Goal: Obtain resource: Obtain resource

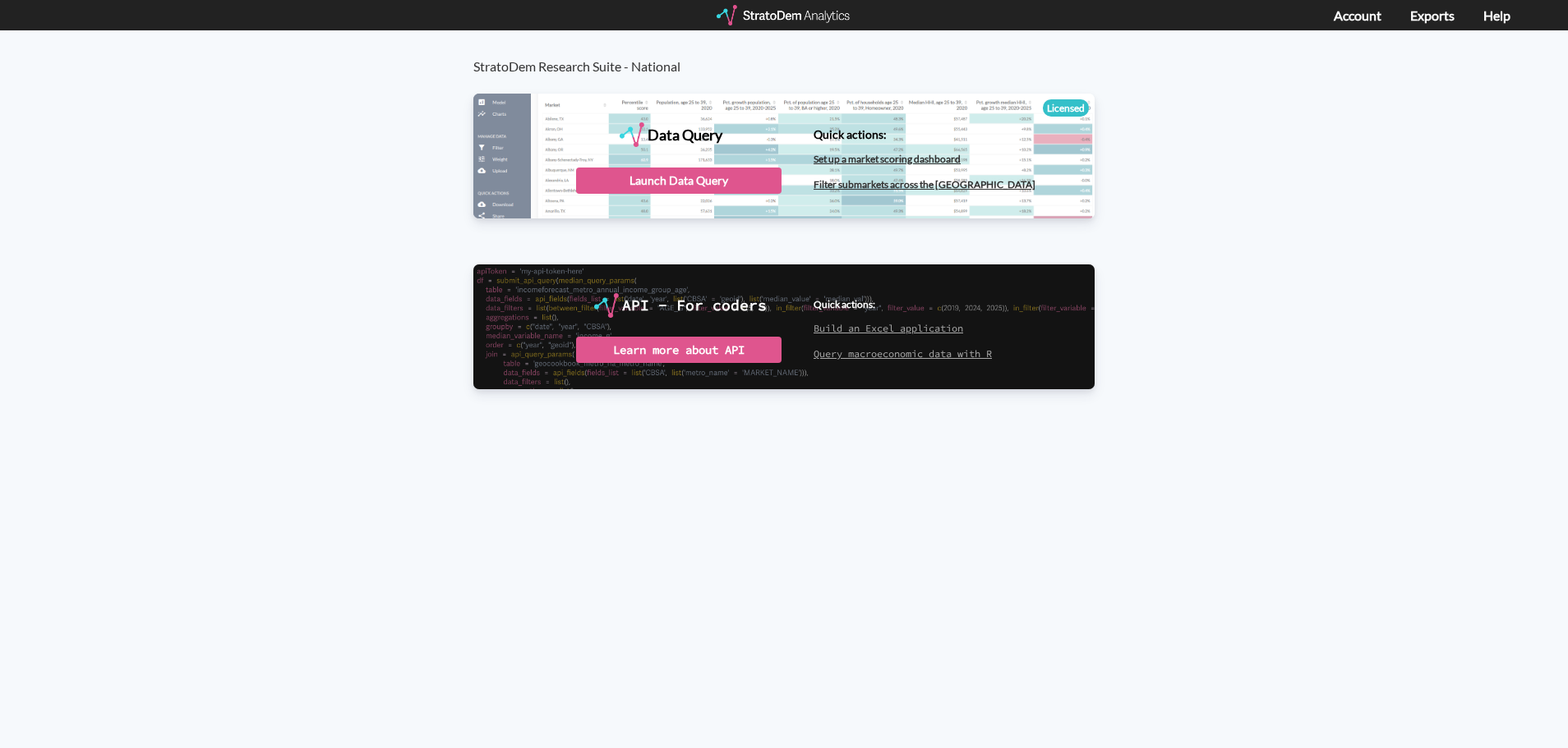
click at [361, 159] on div "StratoDem Research Suite - National Data Query Licensed StratoDem Data Query Qu…" at bounding box center [784, 235] width 1568 height 410
click at [697, 179] on div "Launch Data Query" at bounding box center [678, 181] width 205 height 26
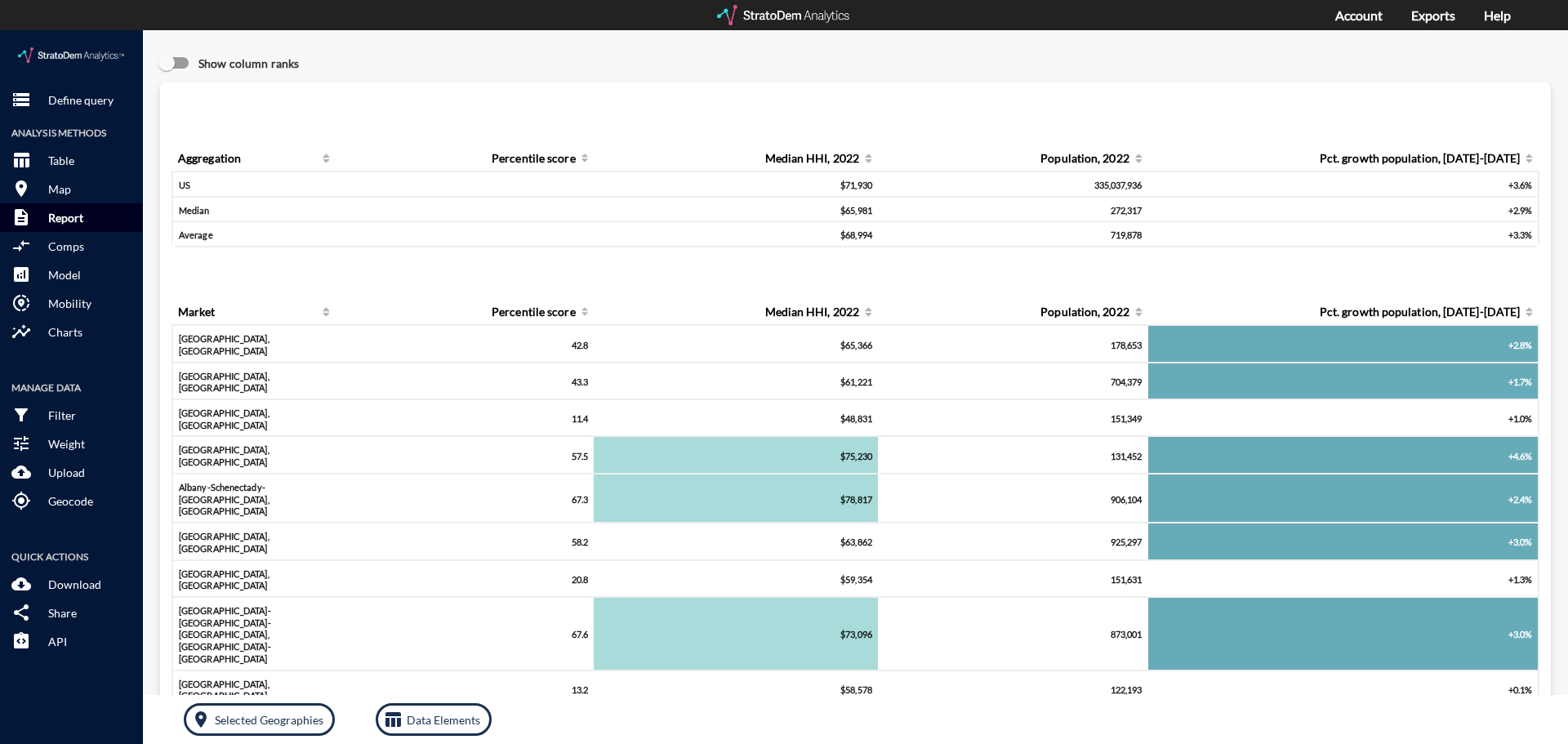
click p "Report"
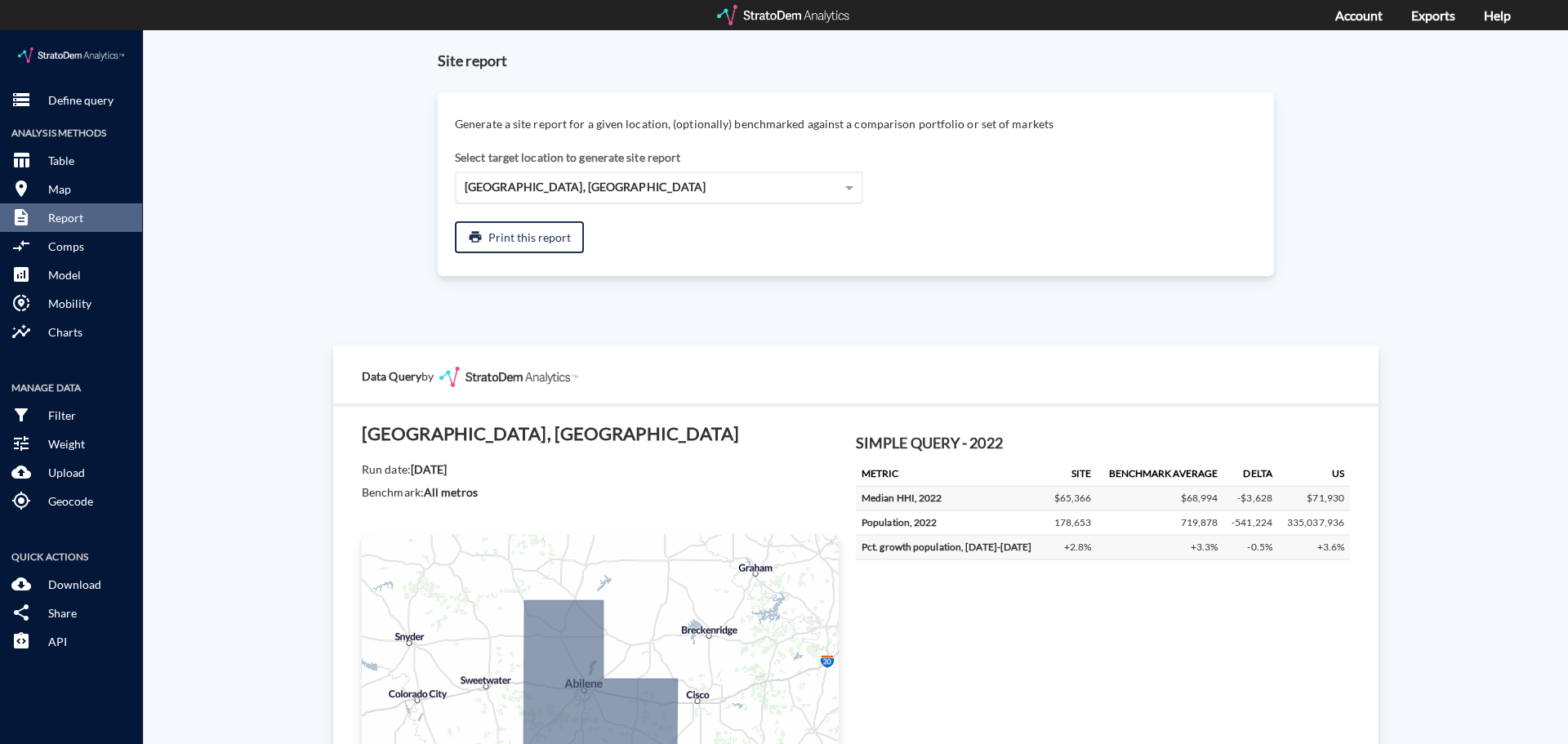
click div "Abilene, TX"
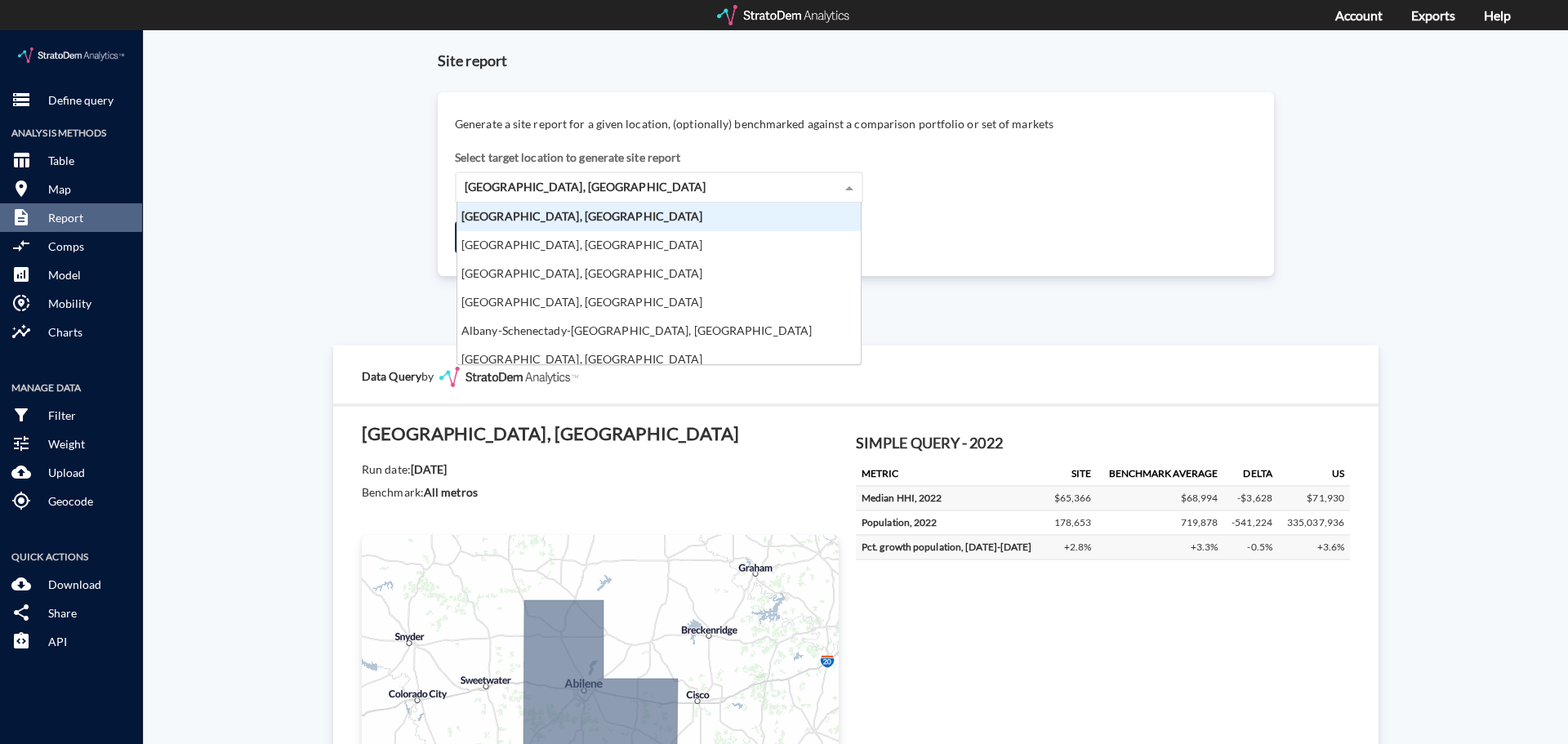
scroll to position [150, 394]
click div "Site report Generate a site report for a given location, (optionally) benchmark…"
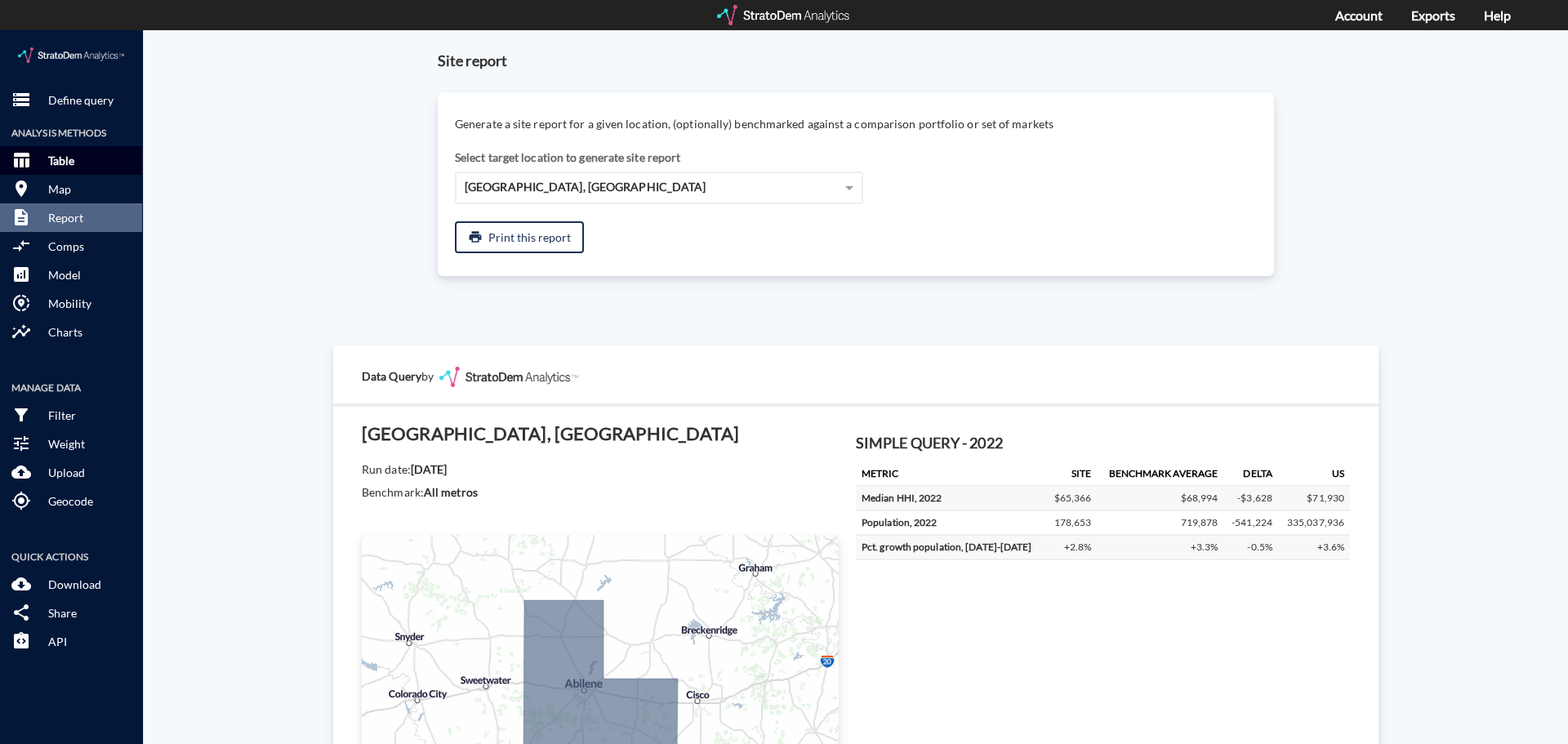
click p "Table"
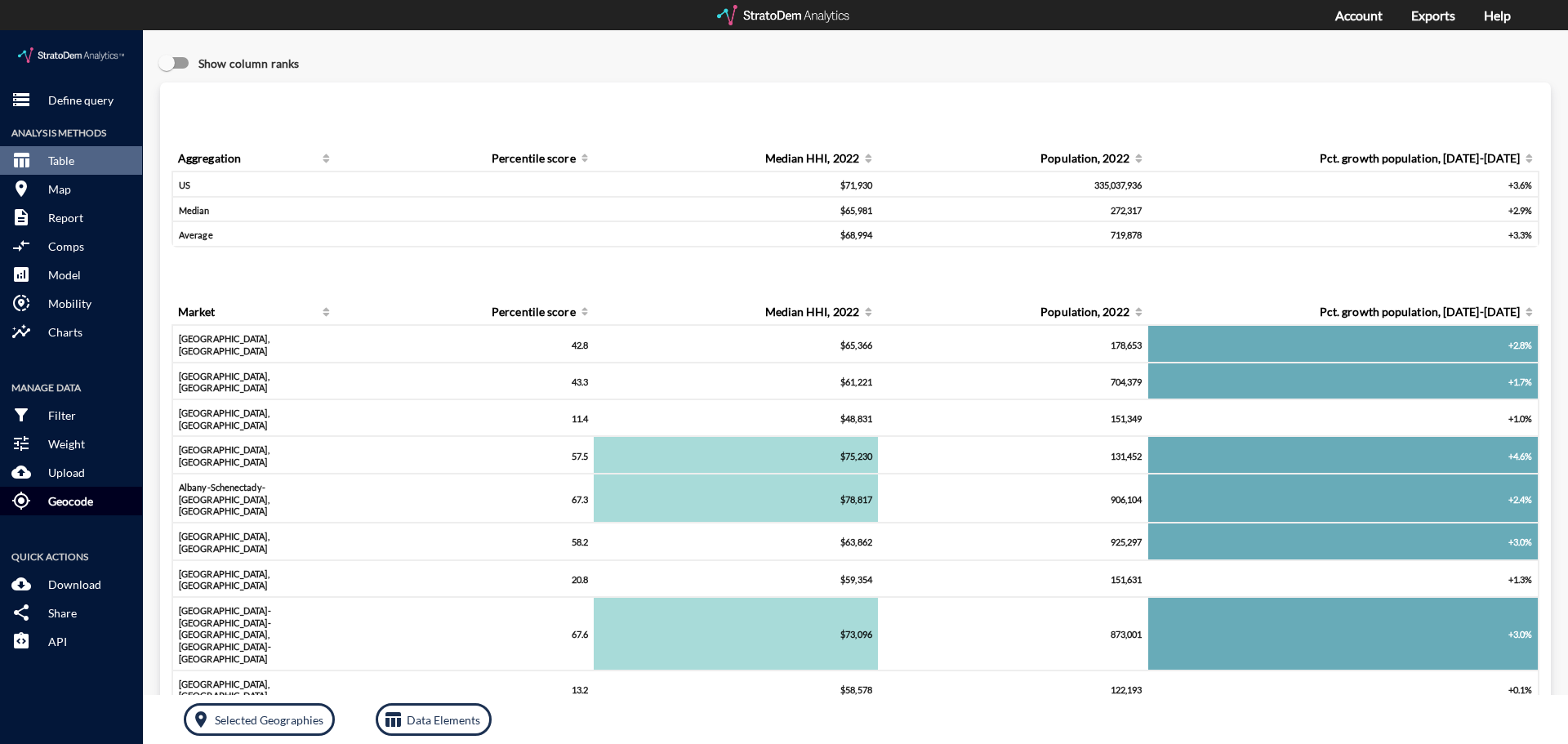
click p "Geocode"
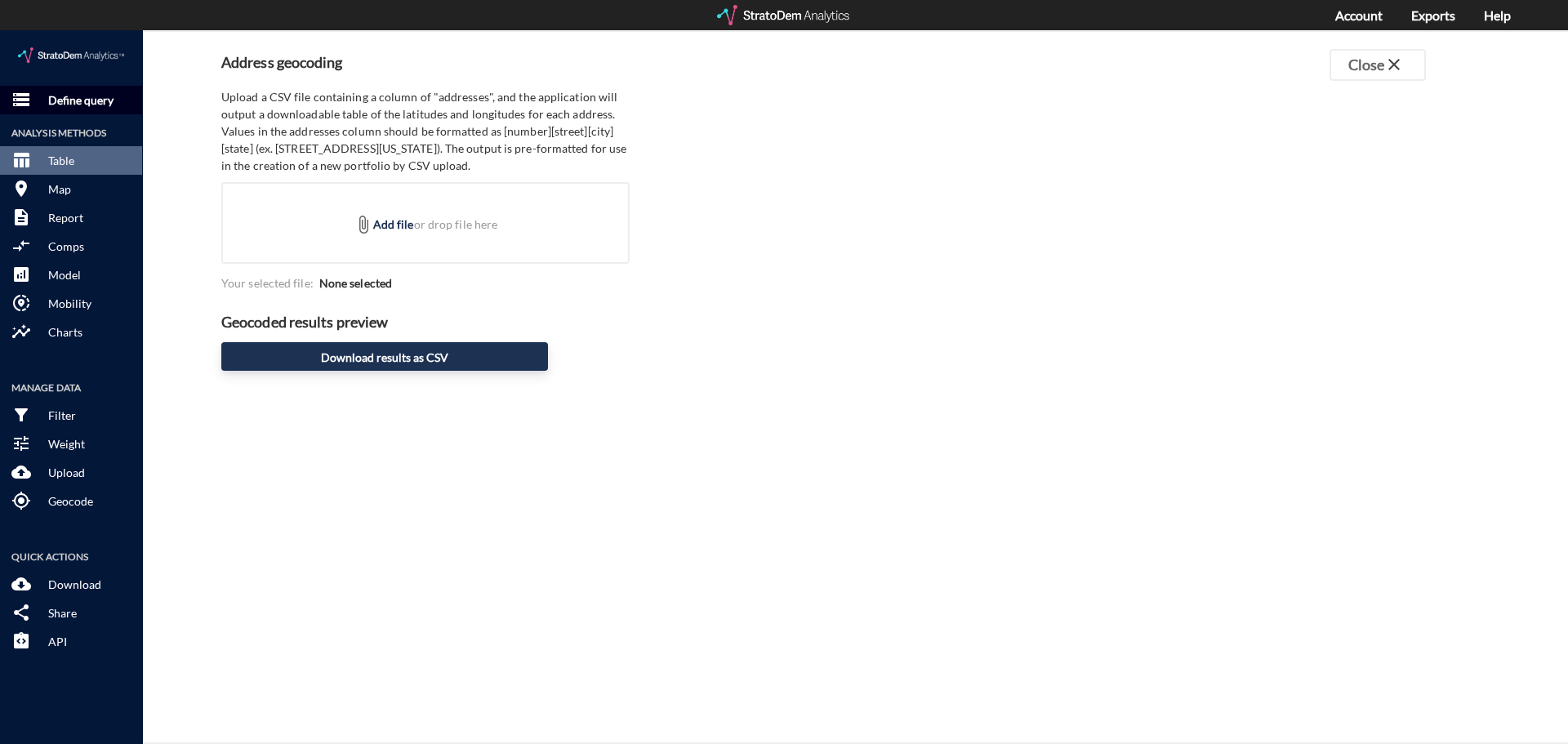
click p "Define query"
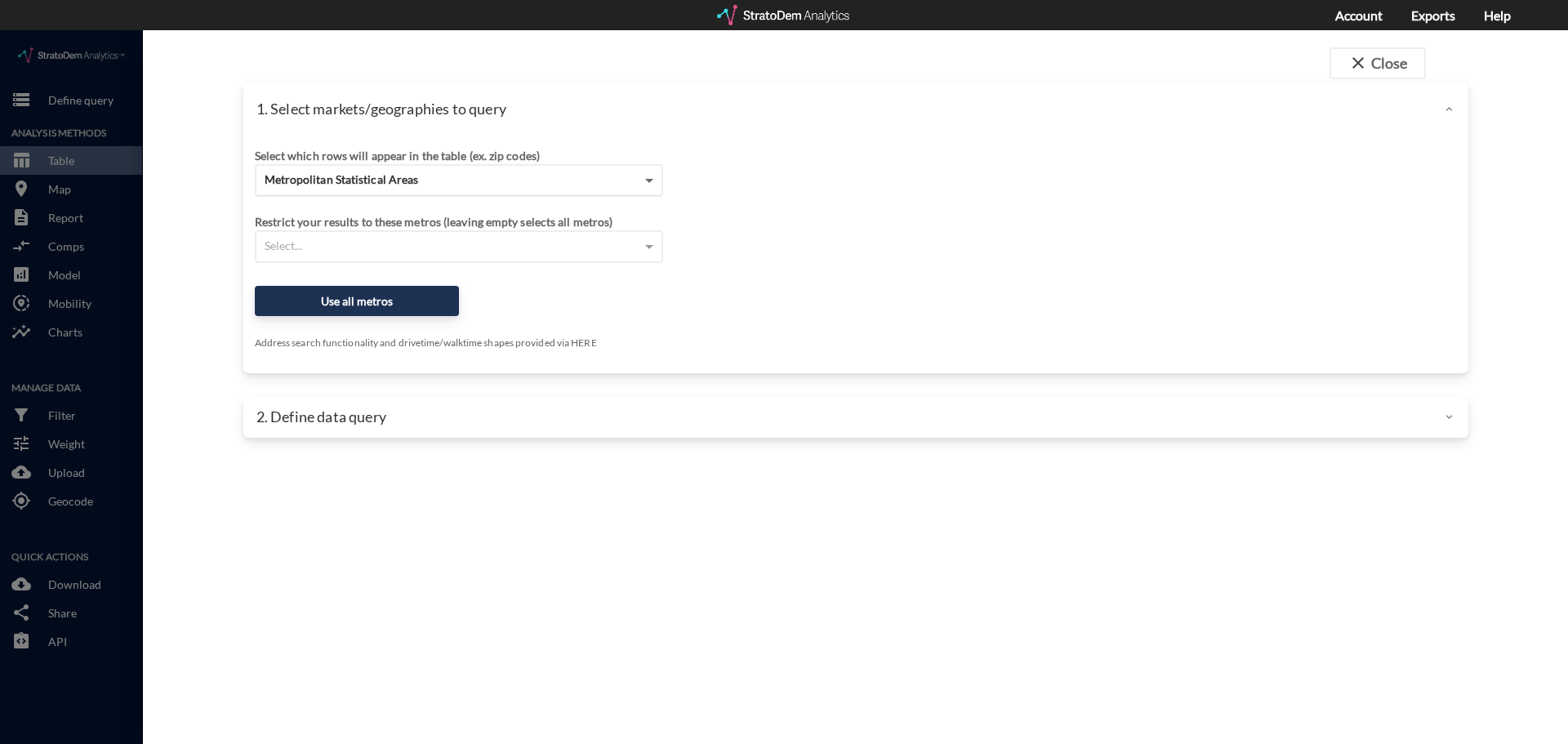
click span
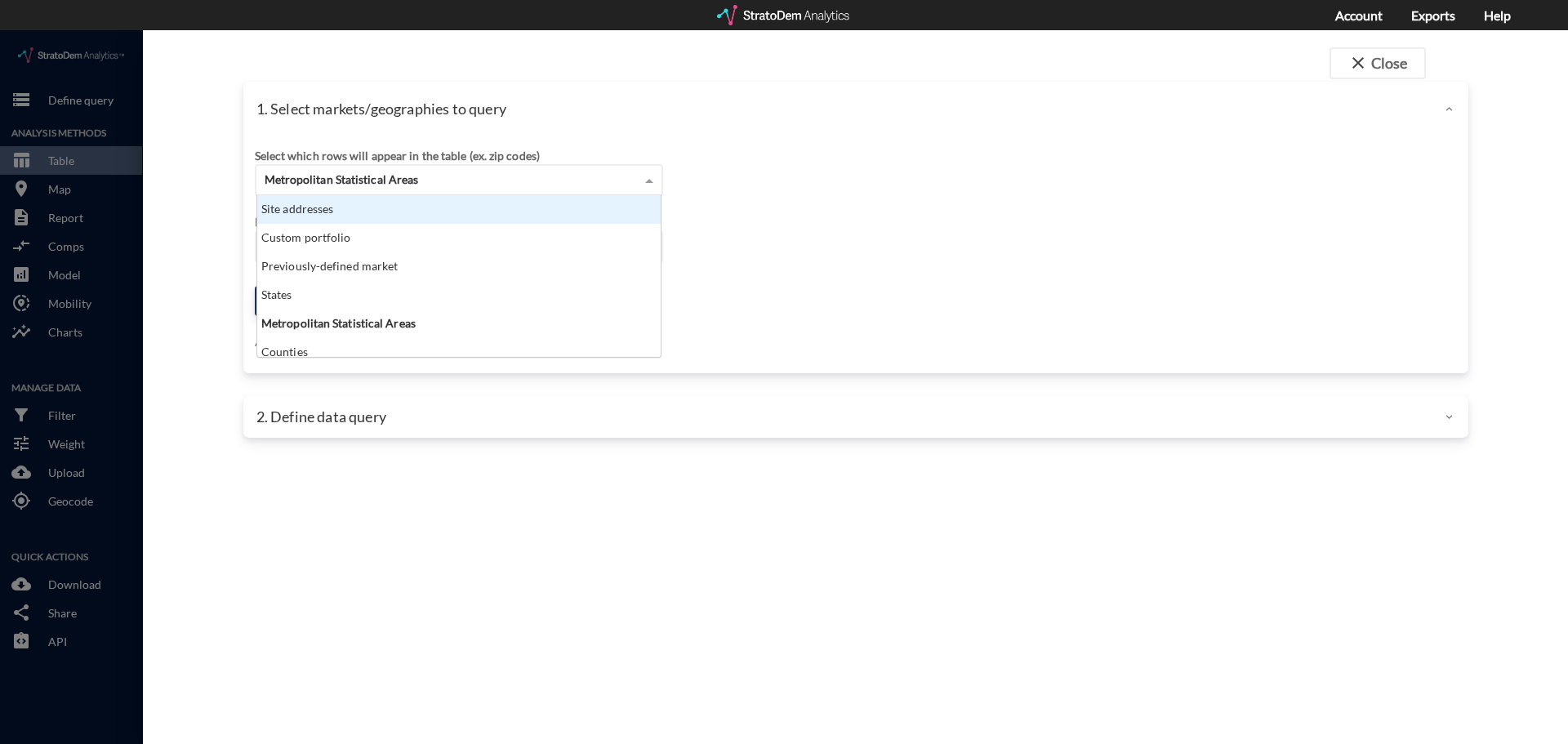
click div "Site addresses"
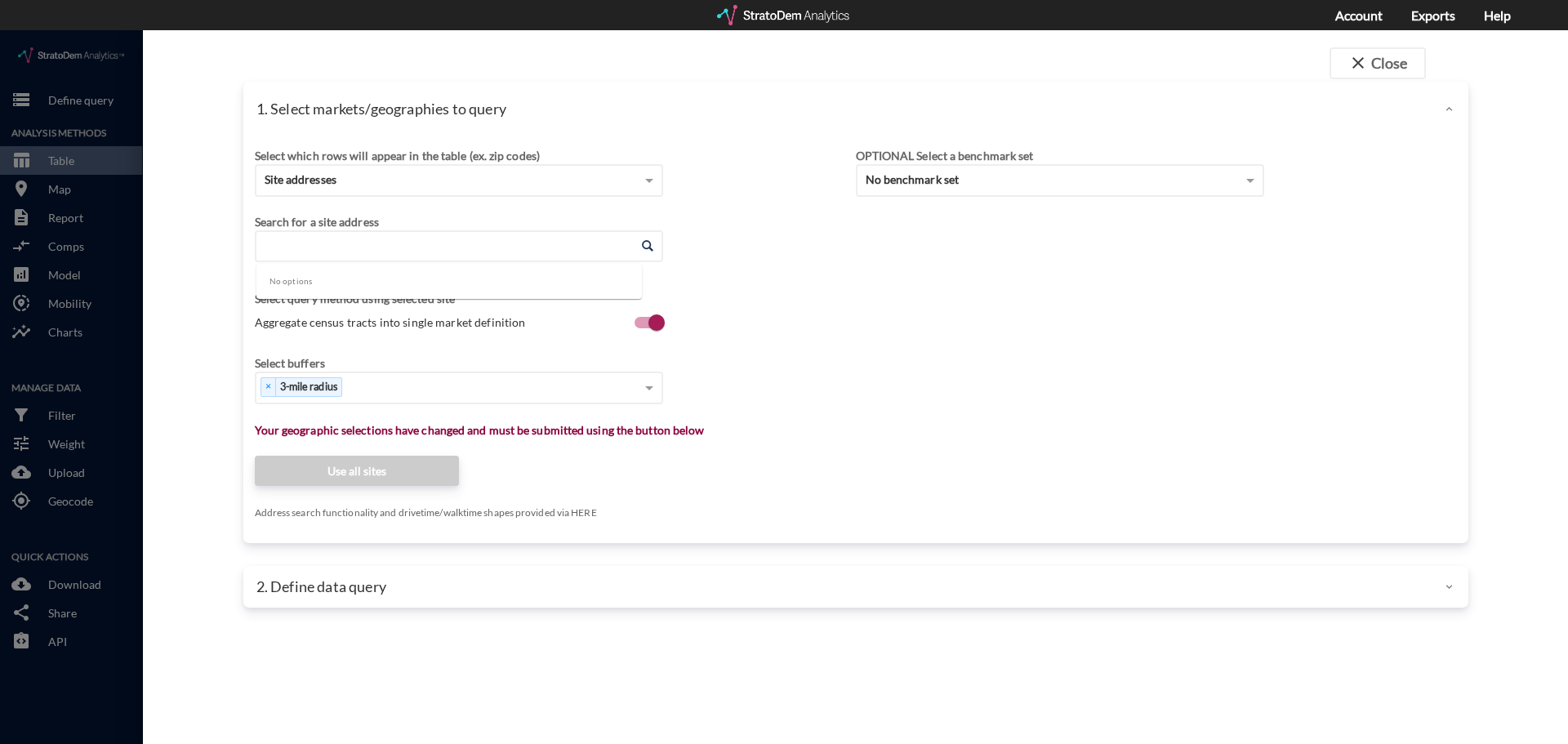
click input "Enter an address"
drag, startPoint x: 745, startPoint y: 226, endPoint x: 663, endPoint y: 183, distance: 92.6
click div "Search for a site address Enter an address Enter an address"
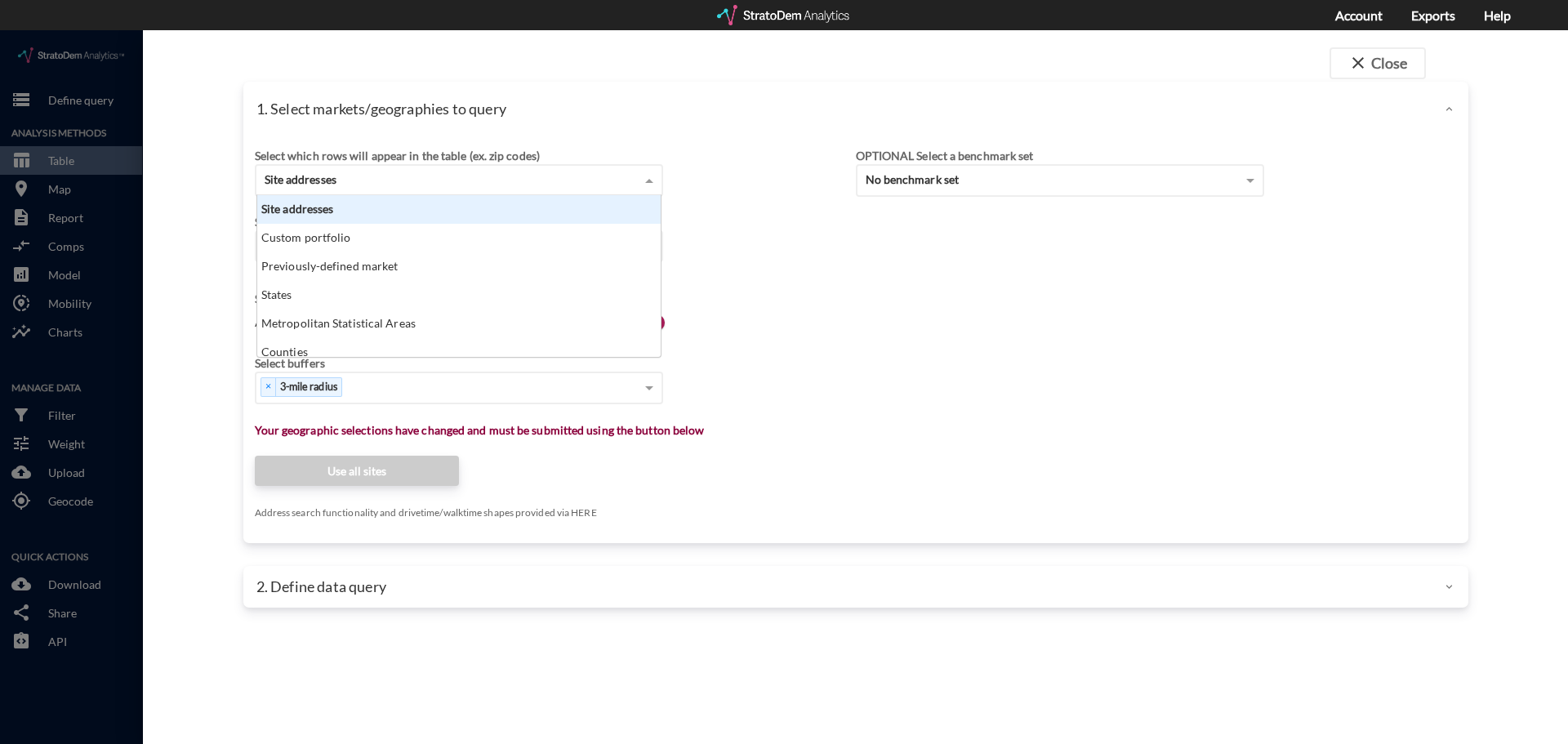
click span
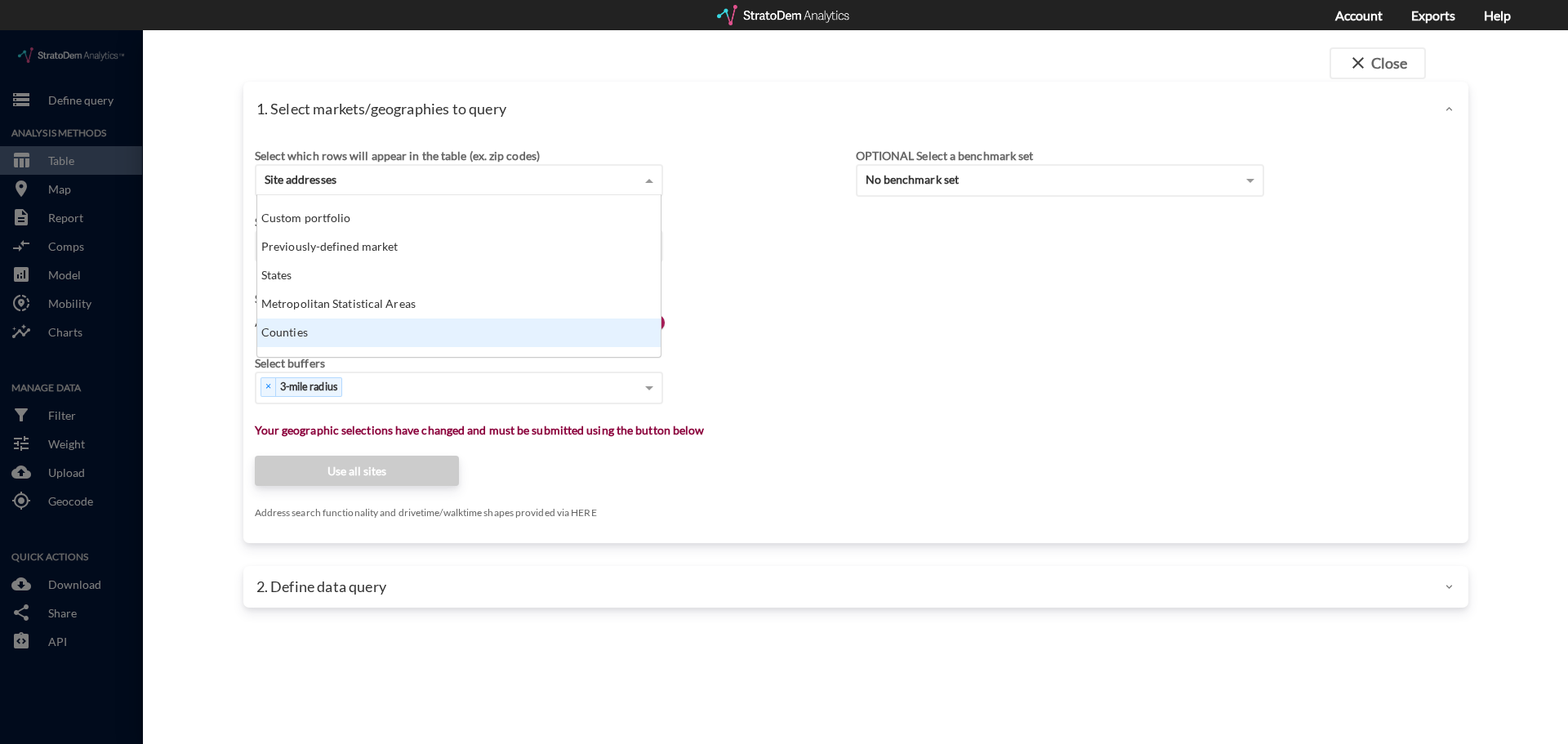
scroll to position [0, 0]
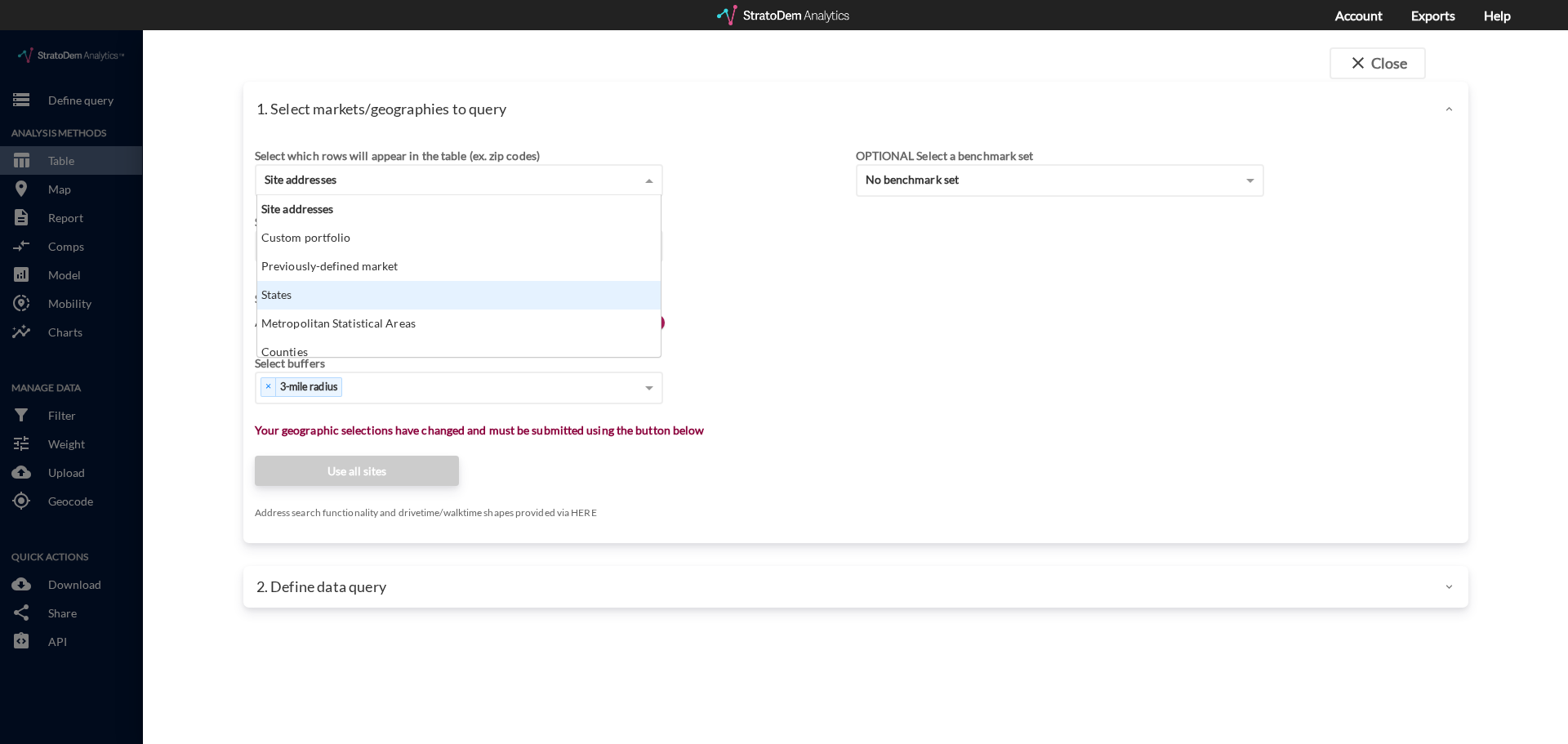
click div "Search for a site address Enter an address Enter an address Select query method…"
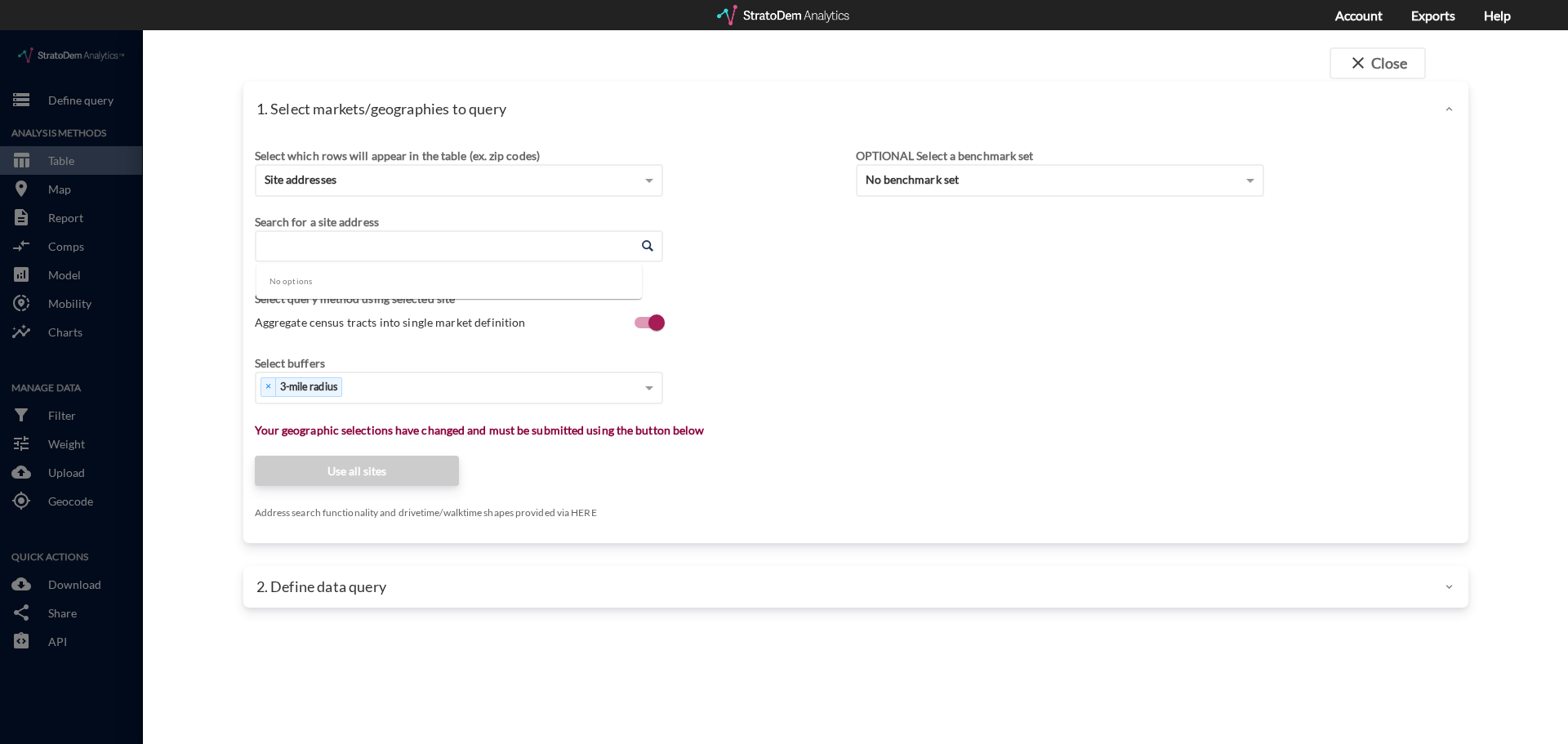
click input "Enter an address"
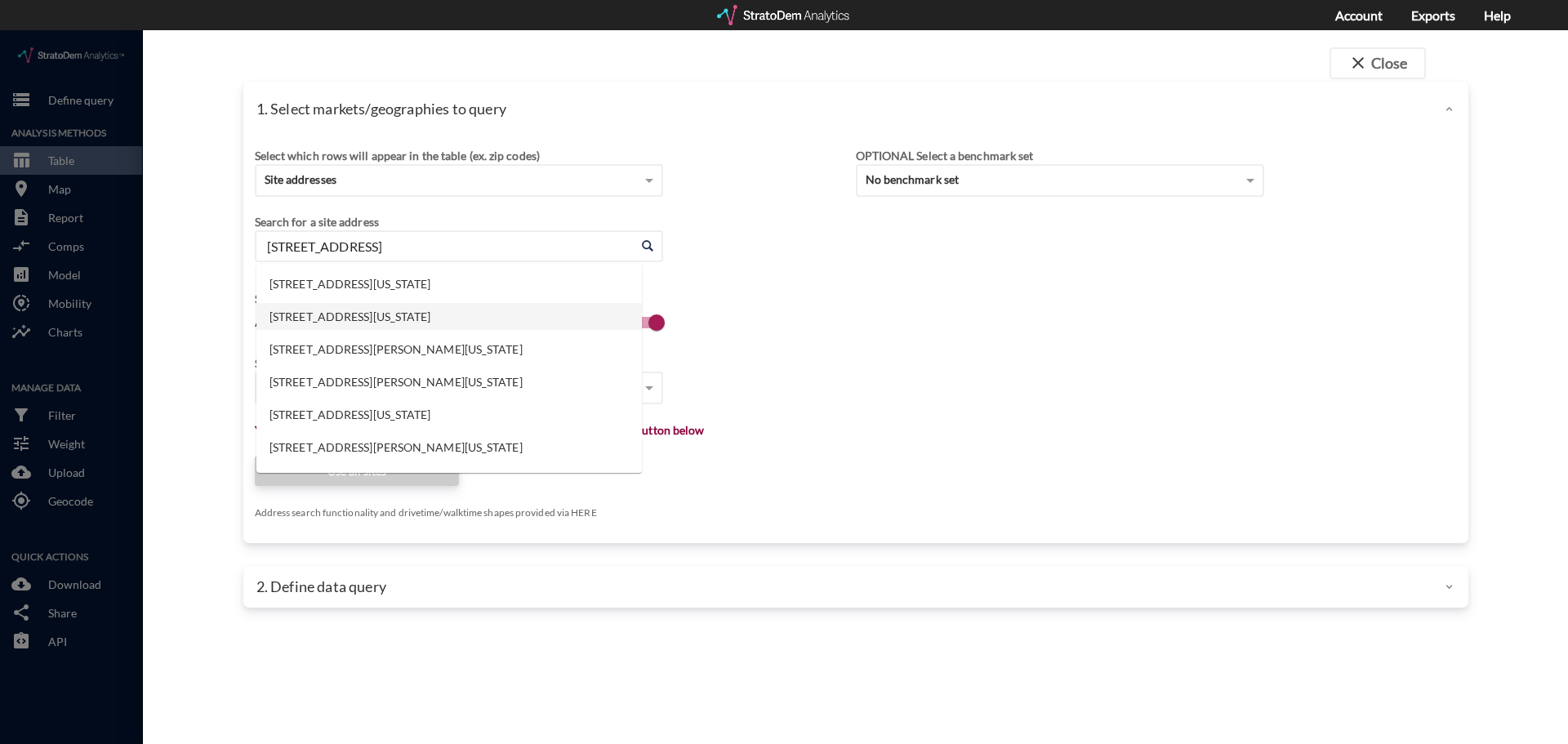
click li "5711 Main St SW, Lakewood, Washington"
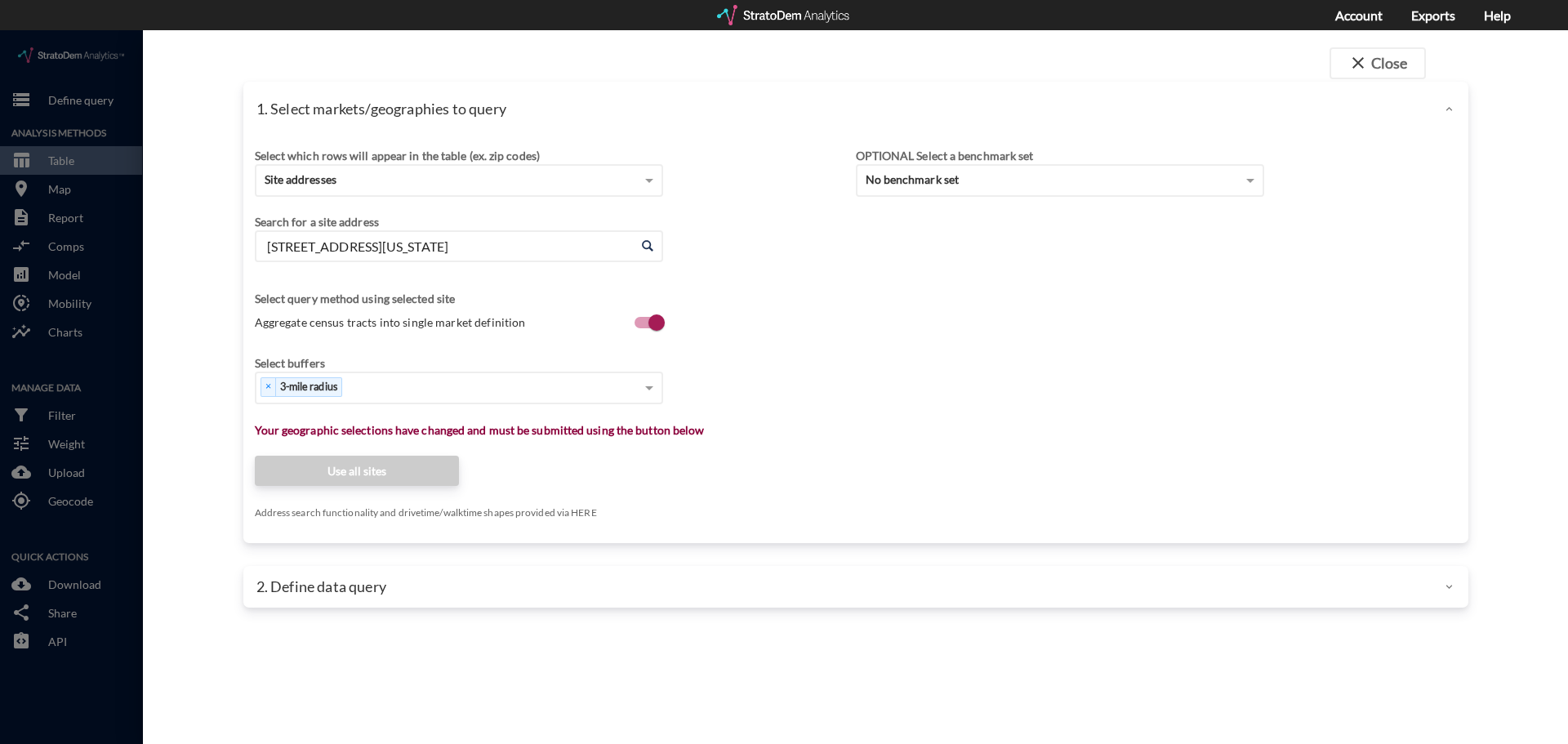
type input "5711 Main St SW, Lakewood, Washington"
click div "Select which rows will appear in the table (ex. zip codes) Site addresses Selec…"
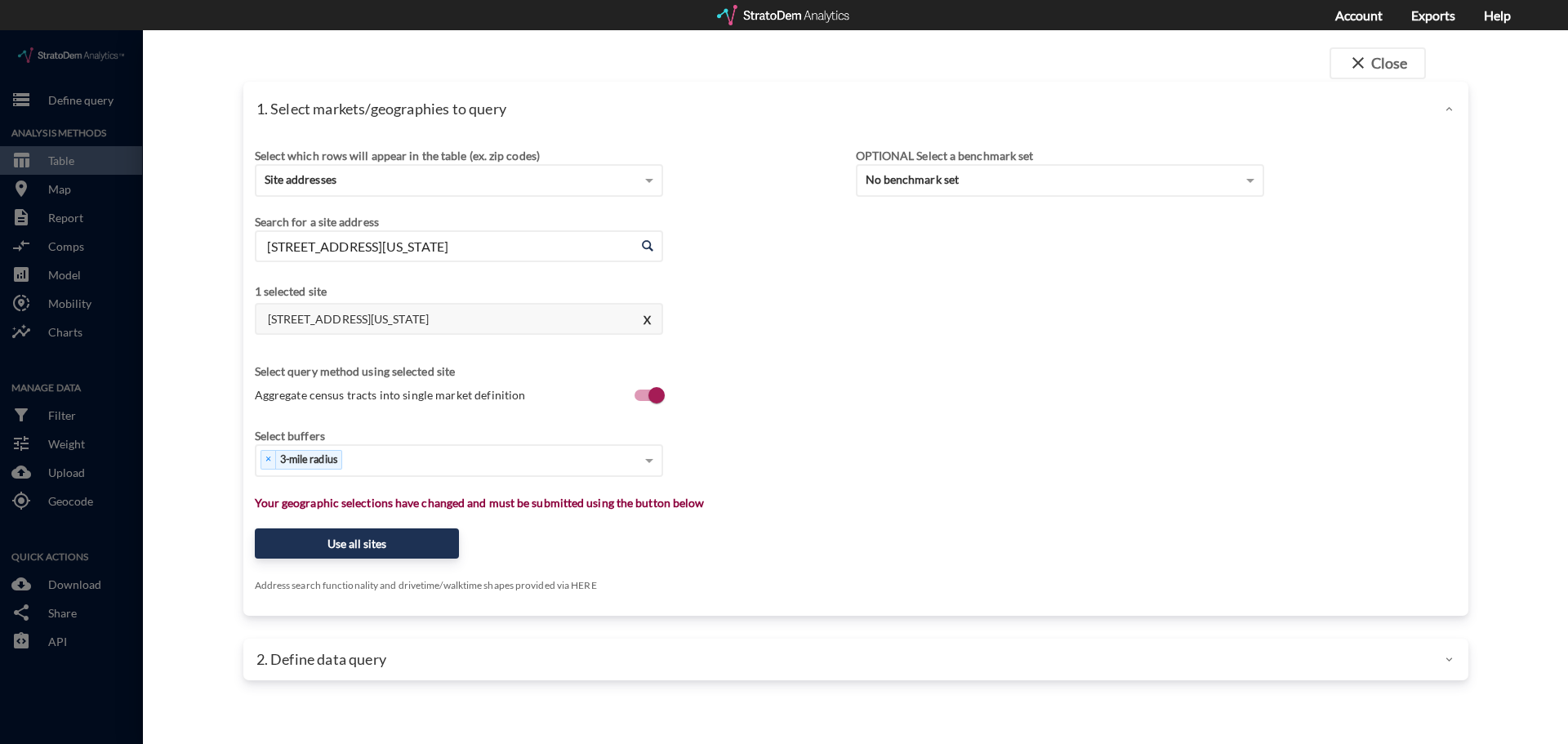
drag, startPoint x: 839, startPoint y: 314, endPoint x: 773, endPoint y: 384, distance: 96.2
click div "Search for a site address Enter an address 5711 Main St SW, Lakewood, Washingto…"
click span
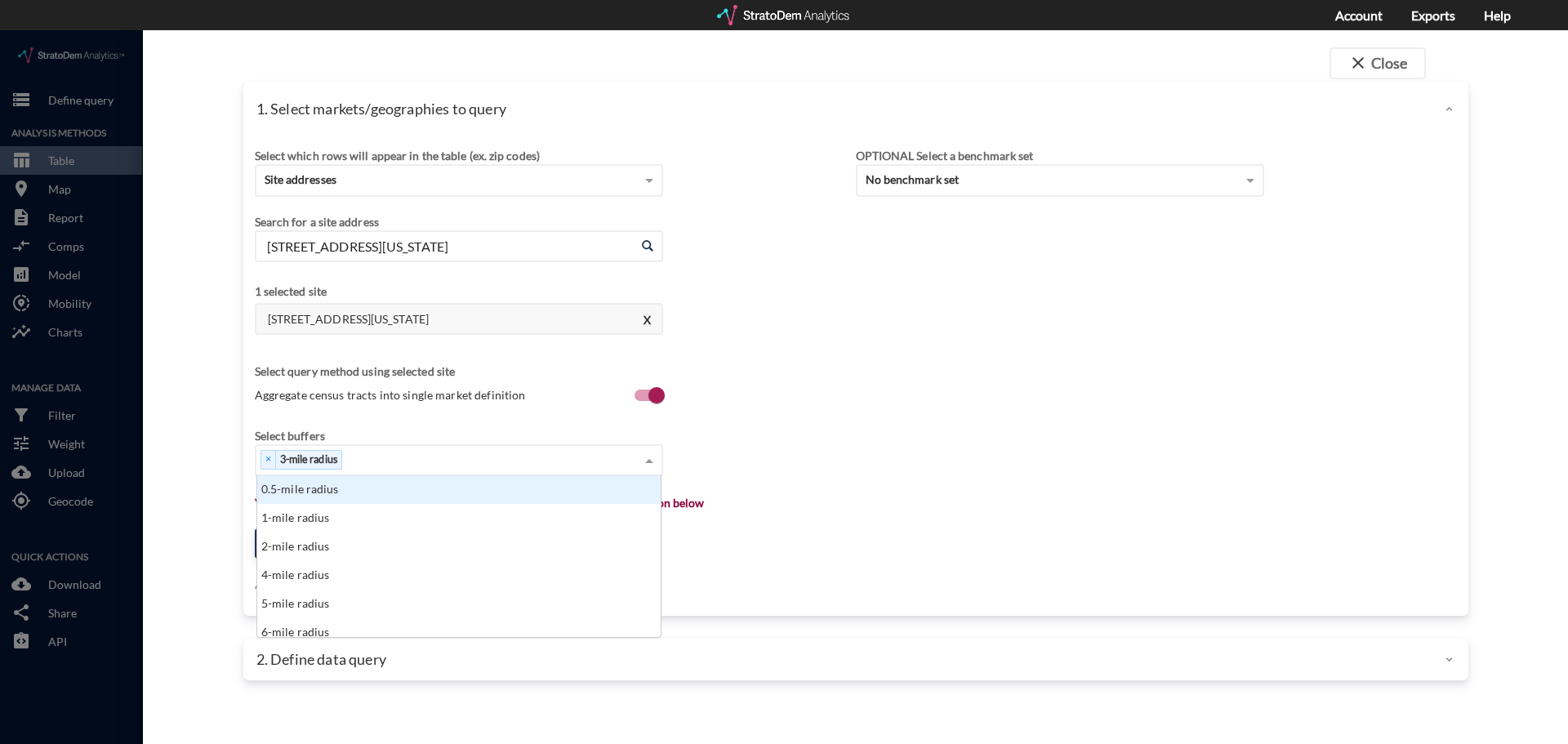
scroll to position [150, 394]
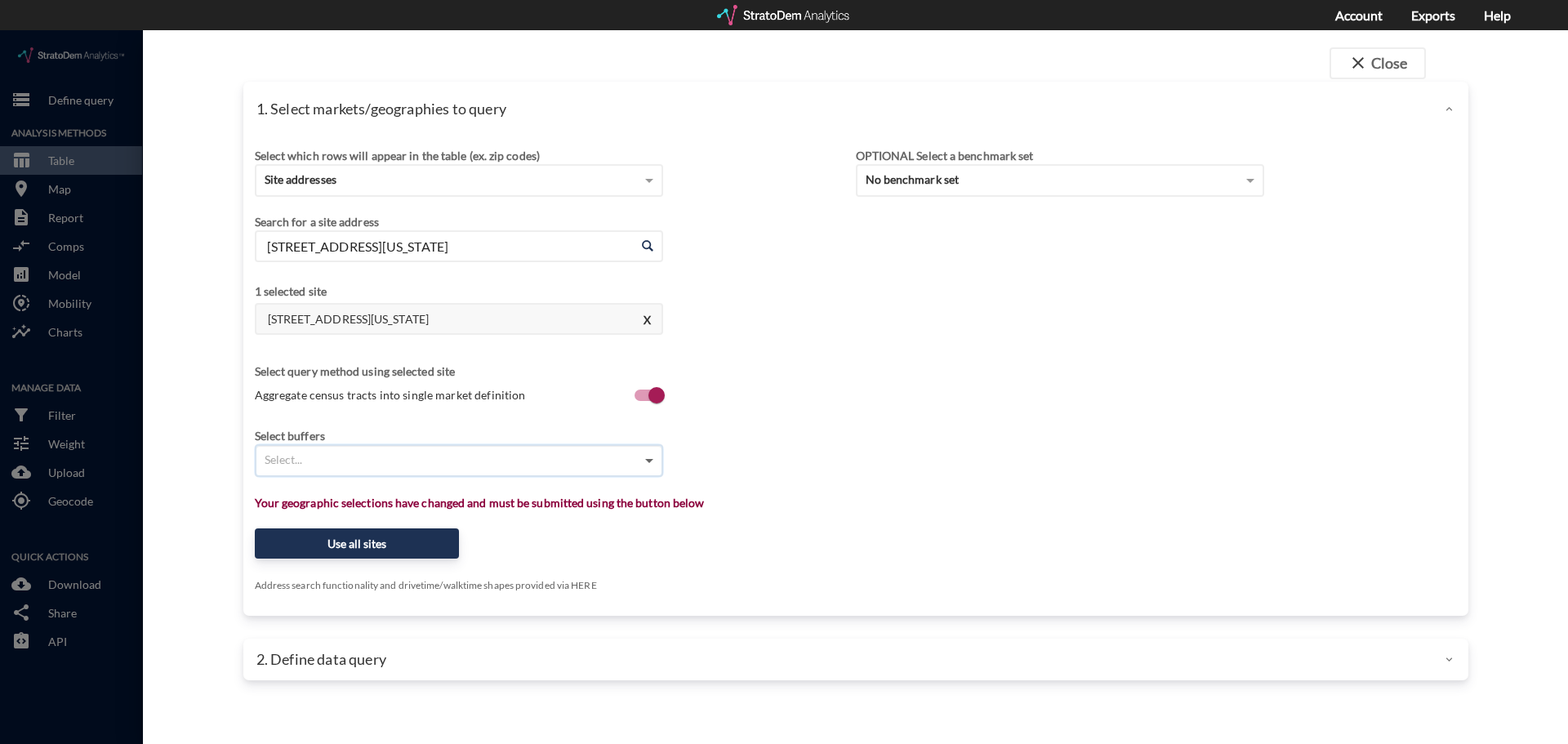
click span
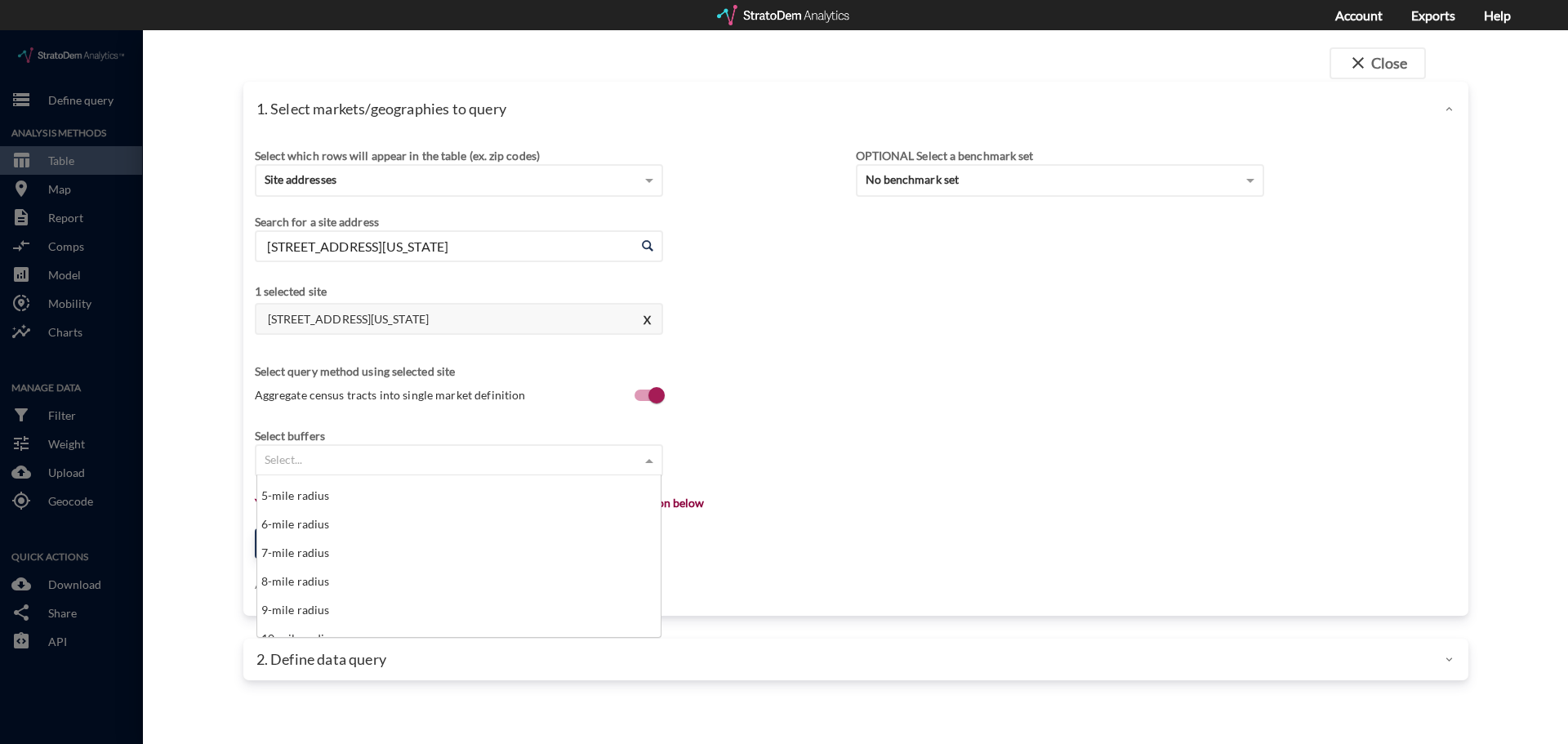
scroll to position [272, 0]
click div "10-mile radius"
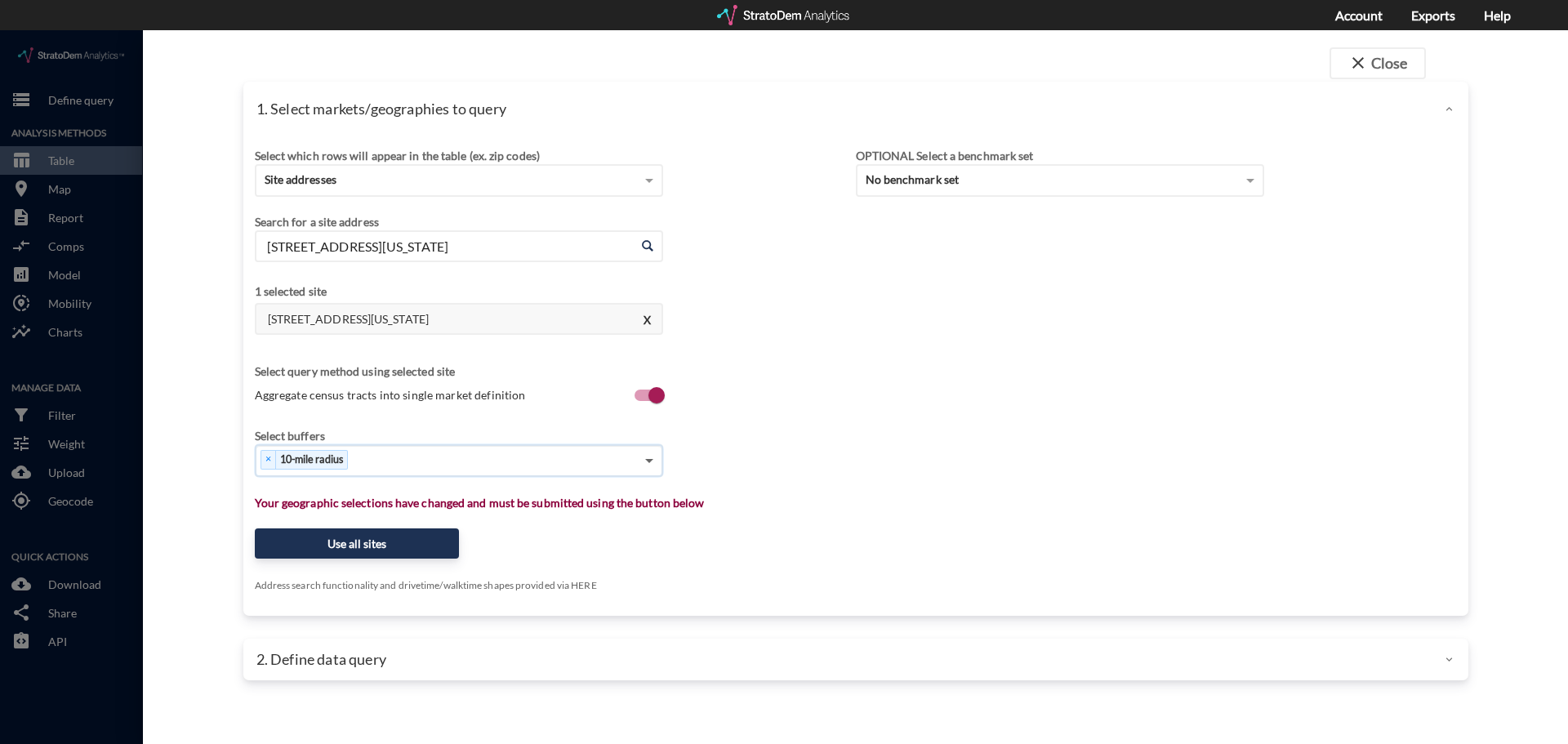
click span
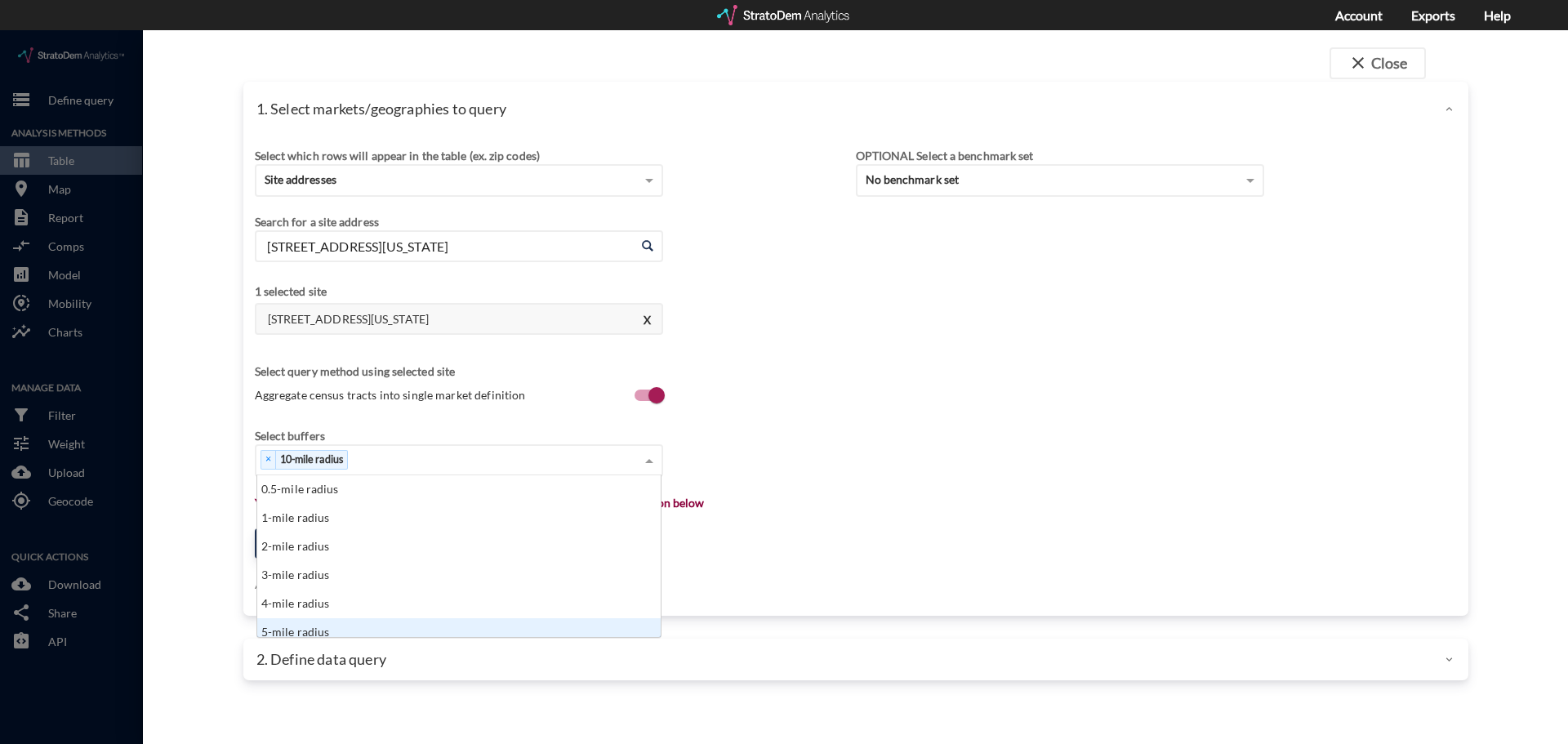
scroll to position [8, 0]
click div "5-mile radius"
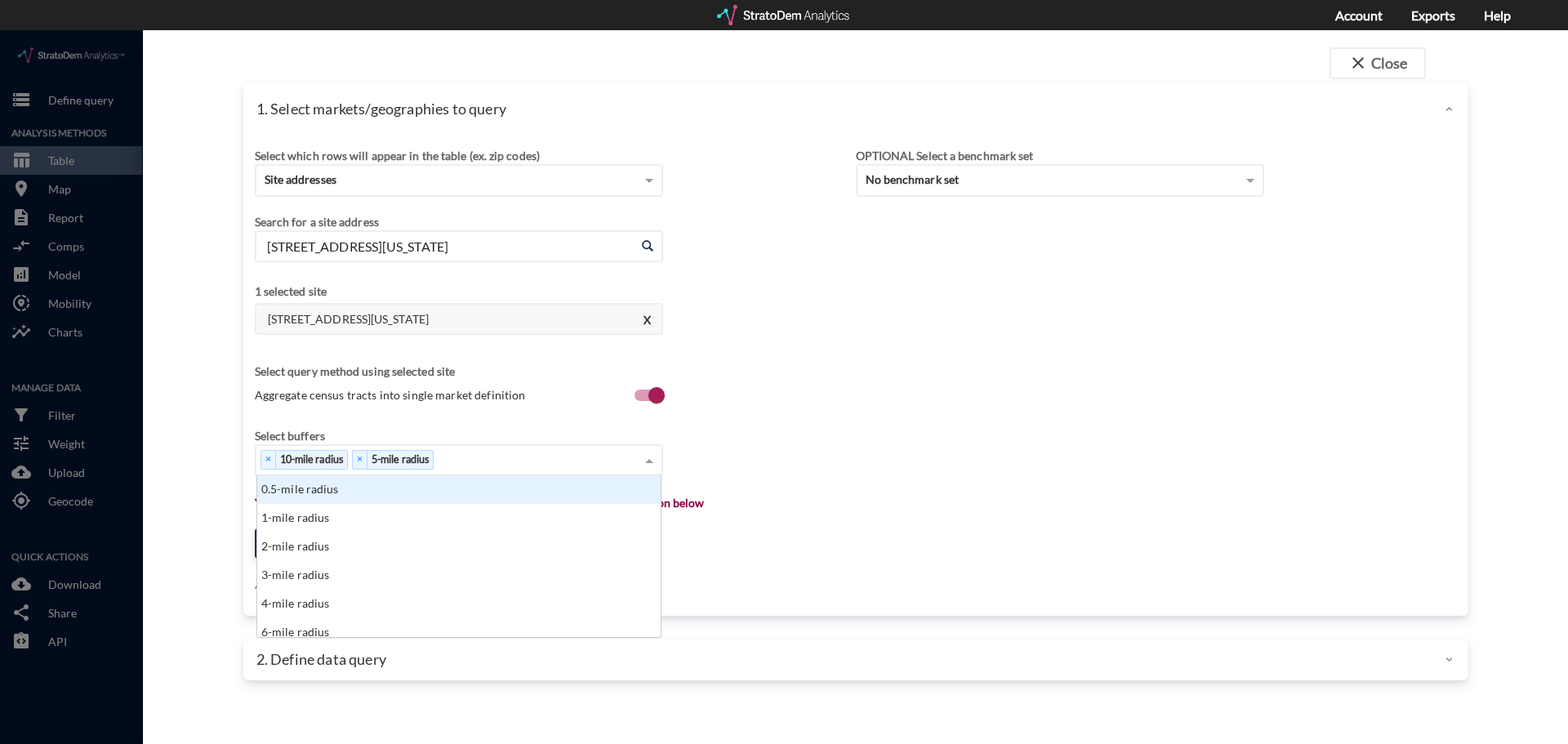
click span
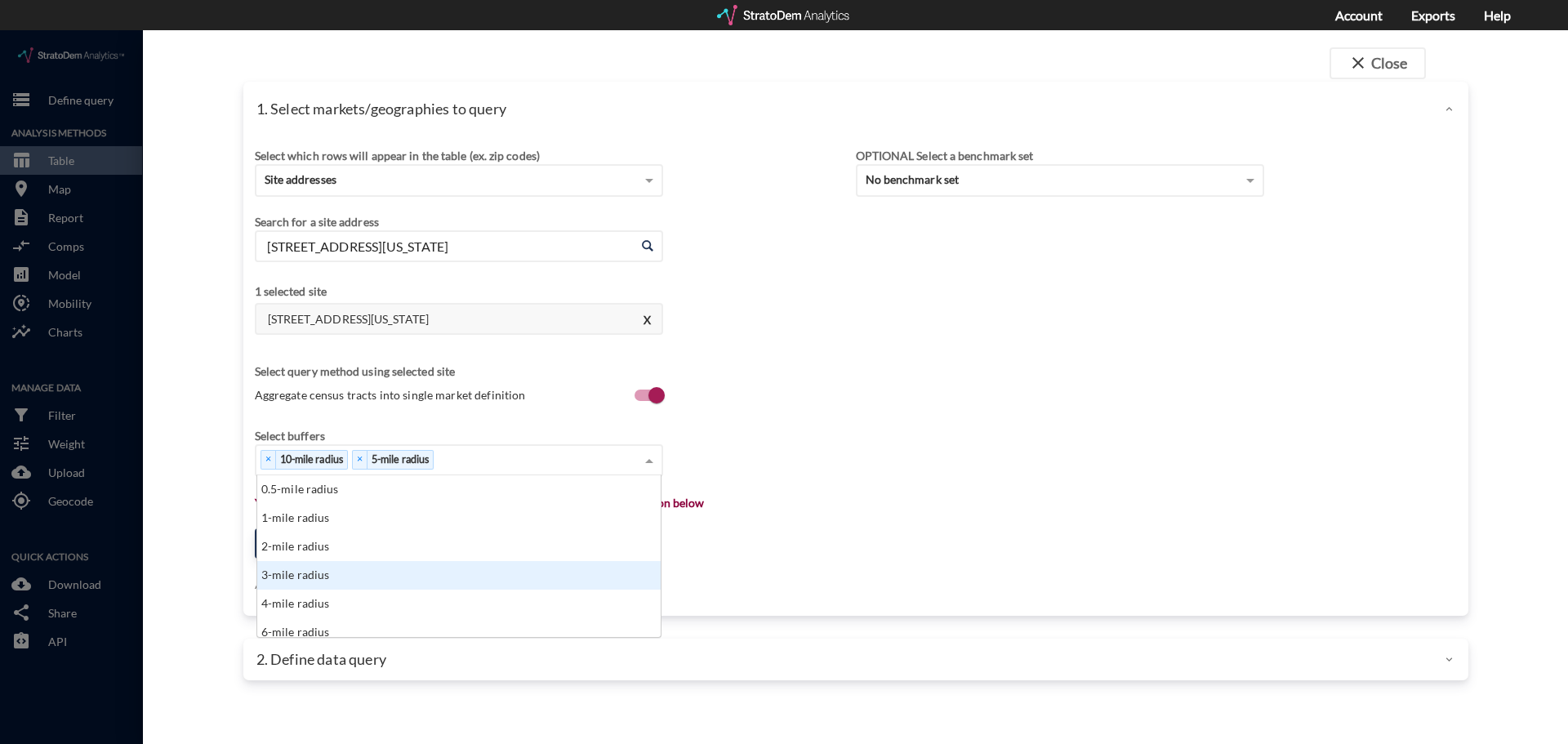
click div "3-mile radius"
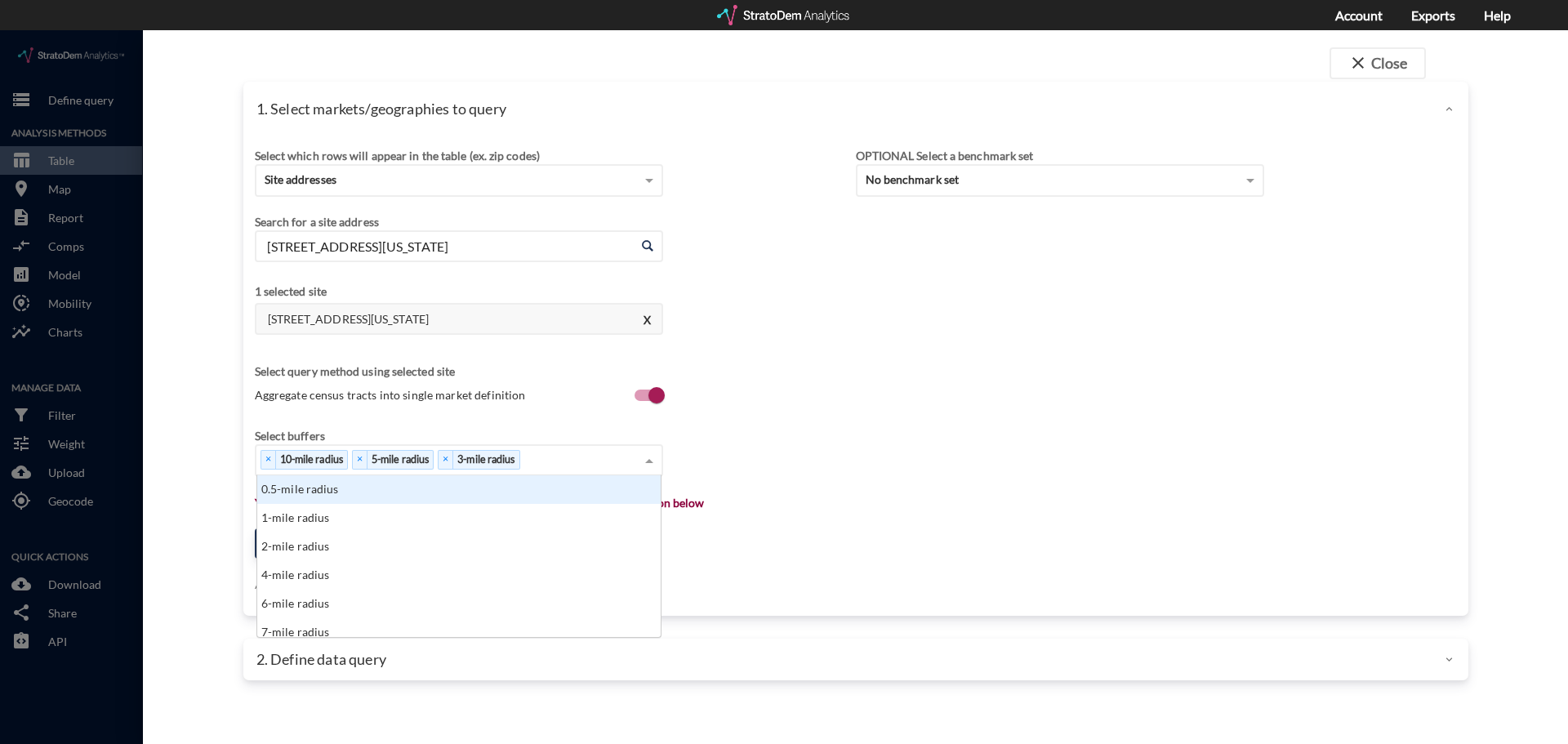
drag, startPoint x: 647, startPoint y: 429, endPoint x: 632, endPoint y: 437, distance: 17.0
click span
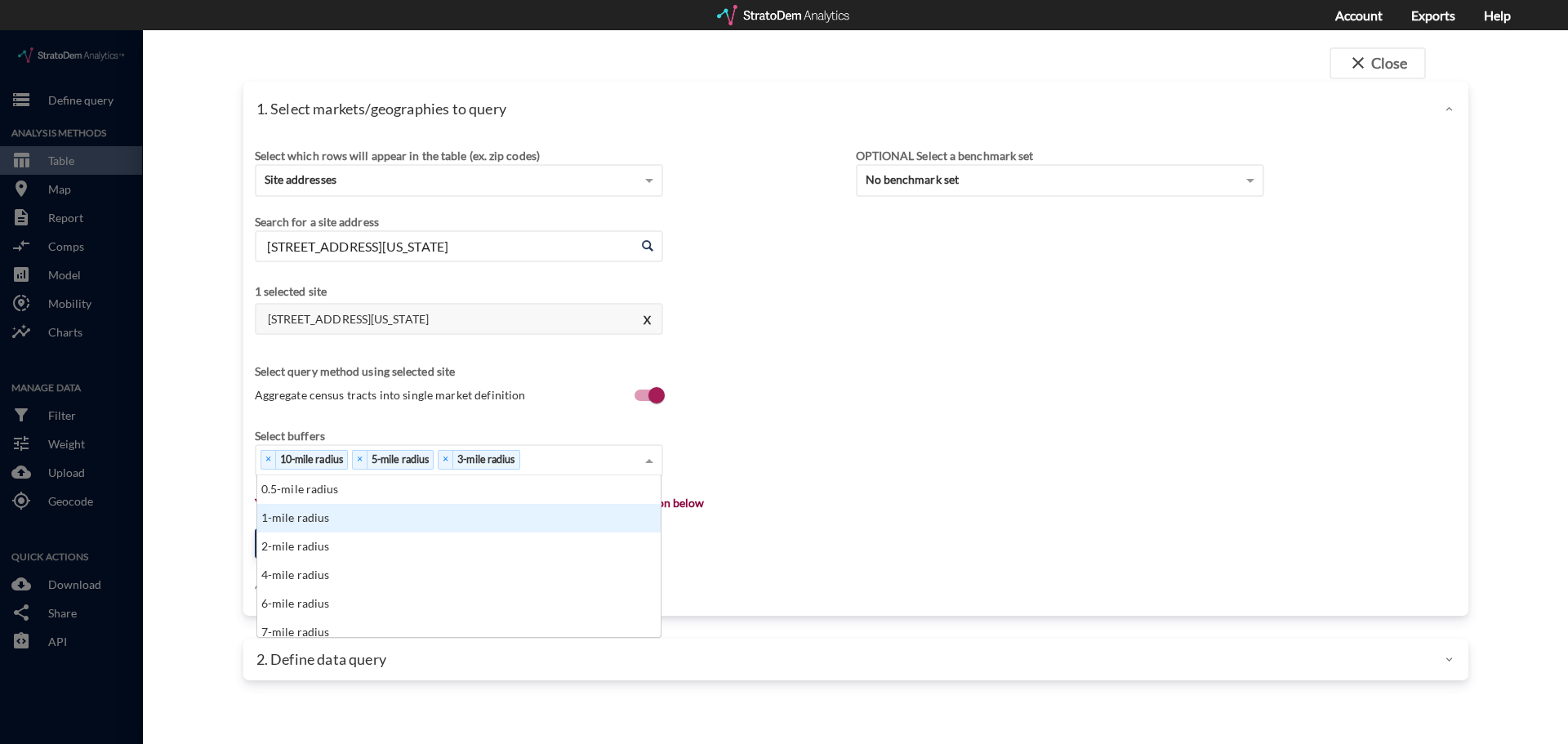
click div "1-mile radius"
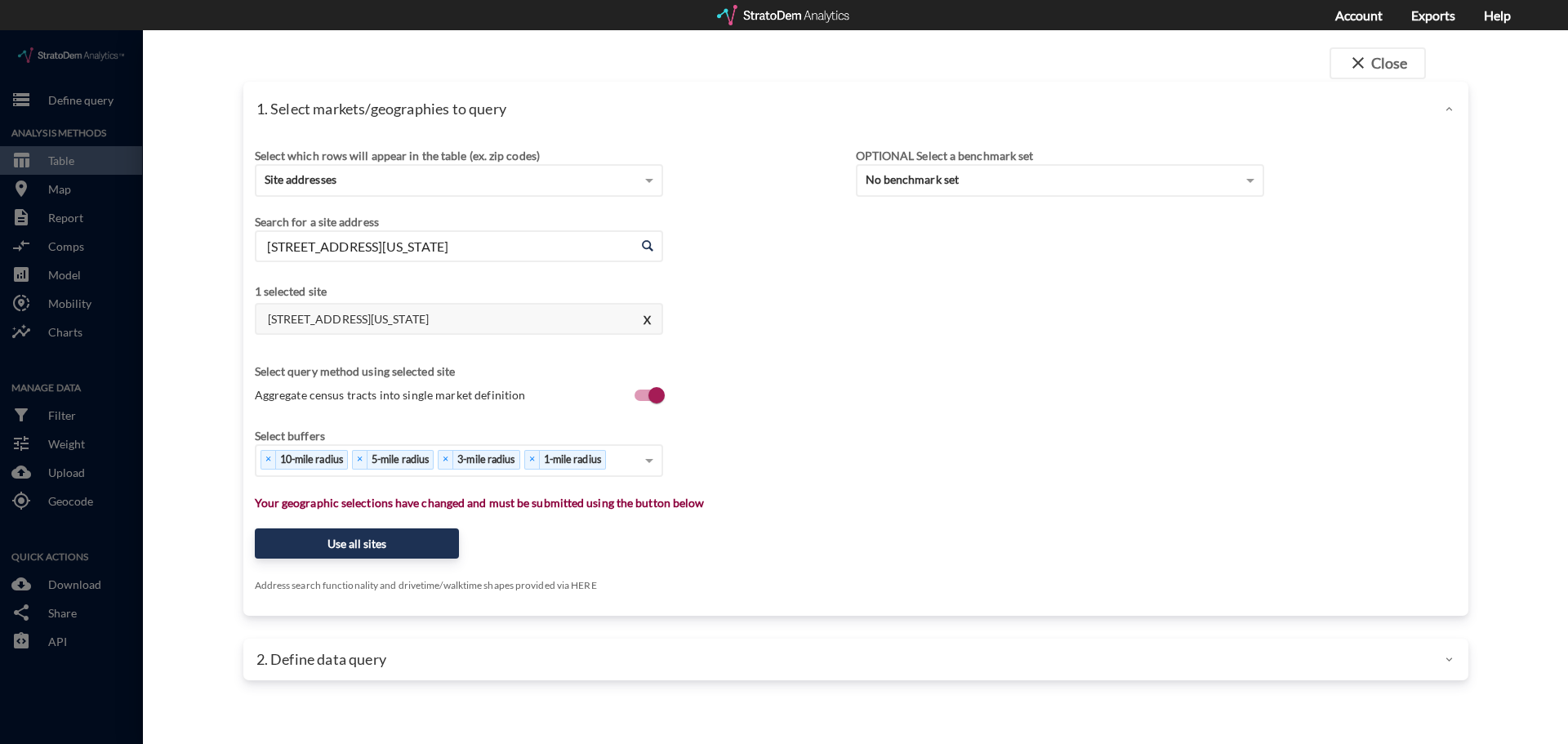
click div "Select which rows will appear in the table (ex. zip codes) Site addresses Selec…"
click button "Use all sites"
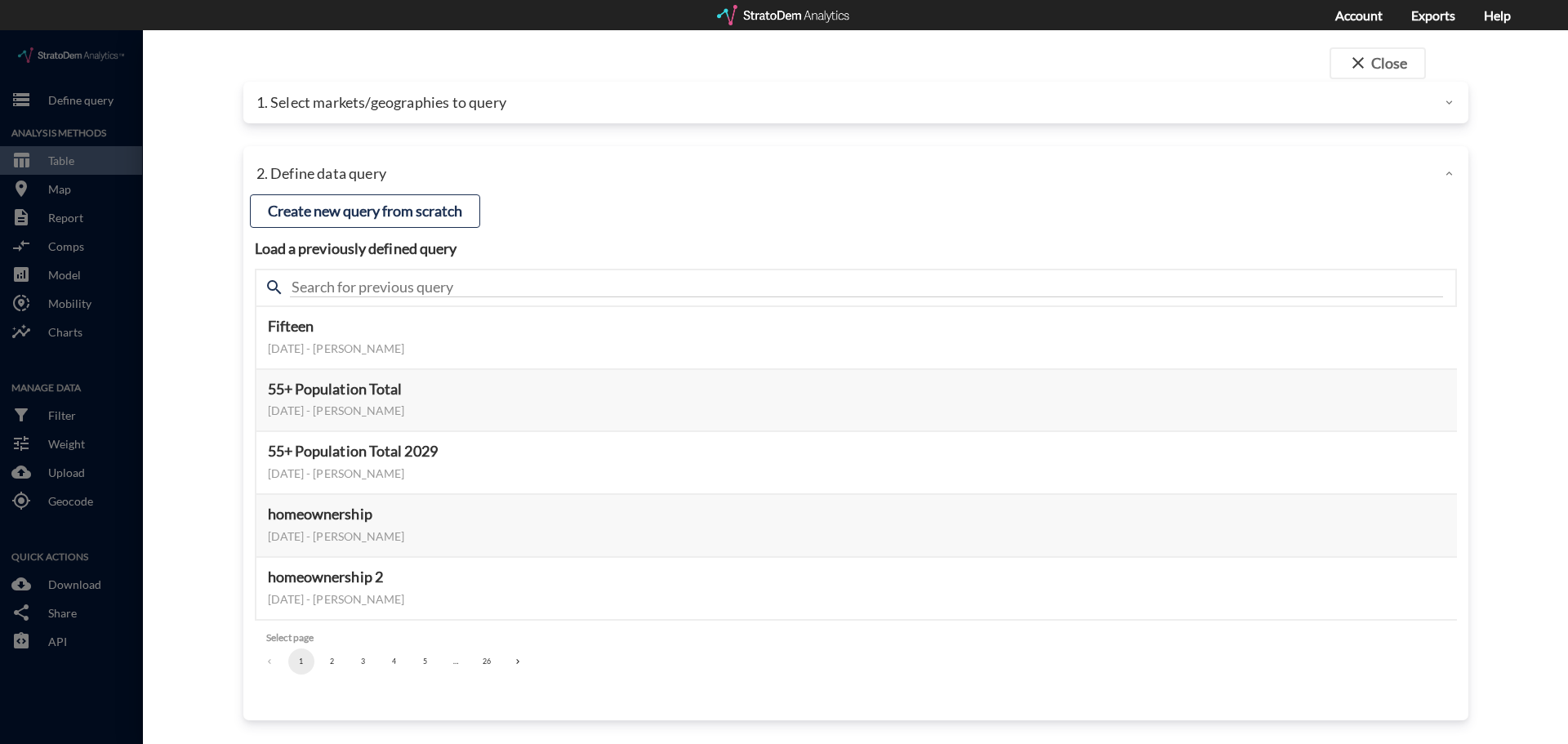
click button "2"
click button "3"
click button "4"
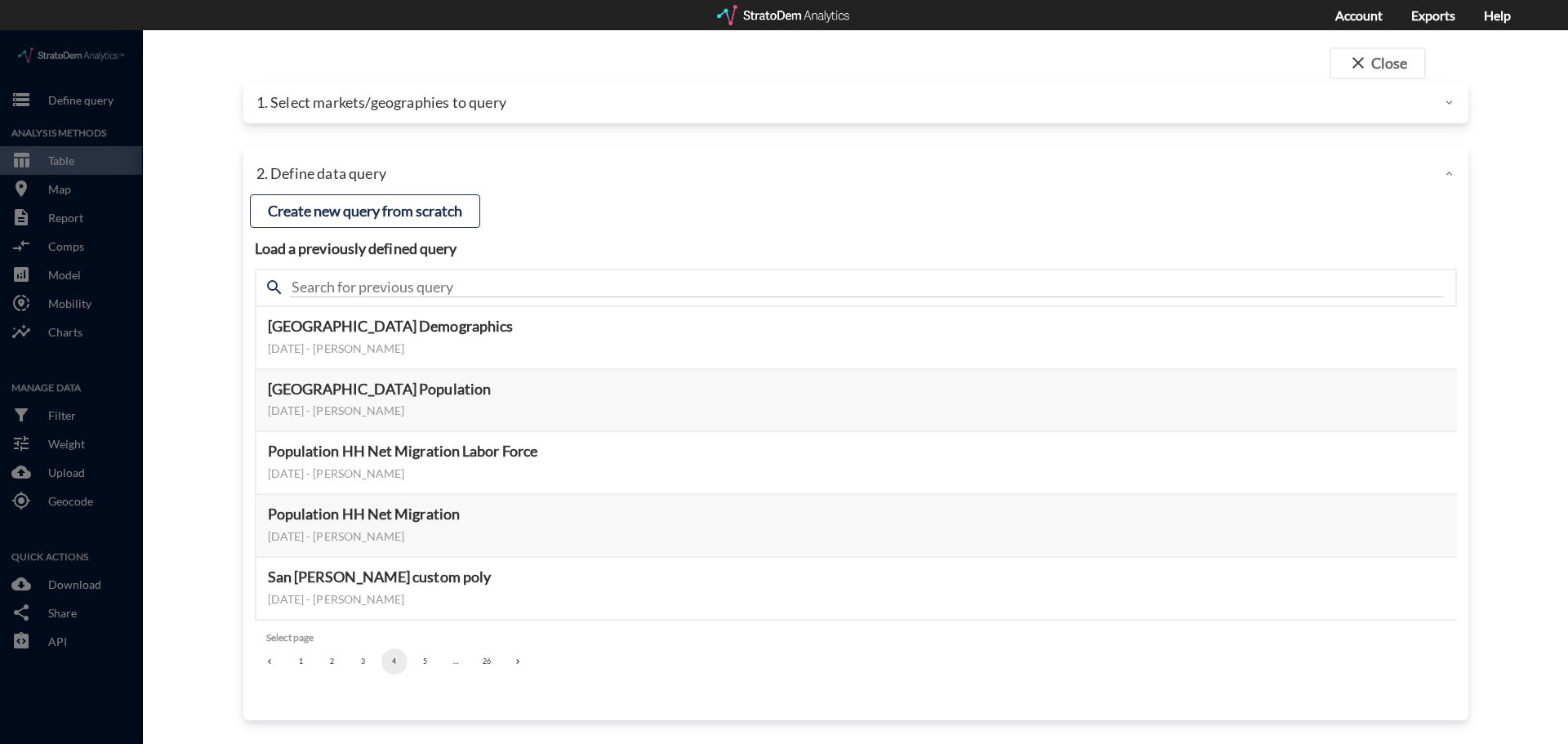
click button "5"
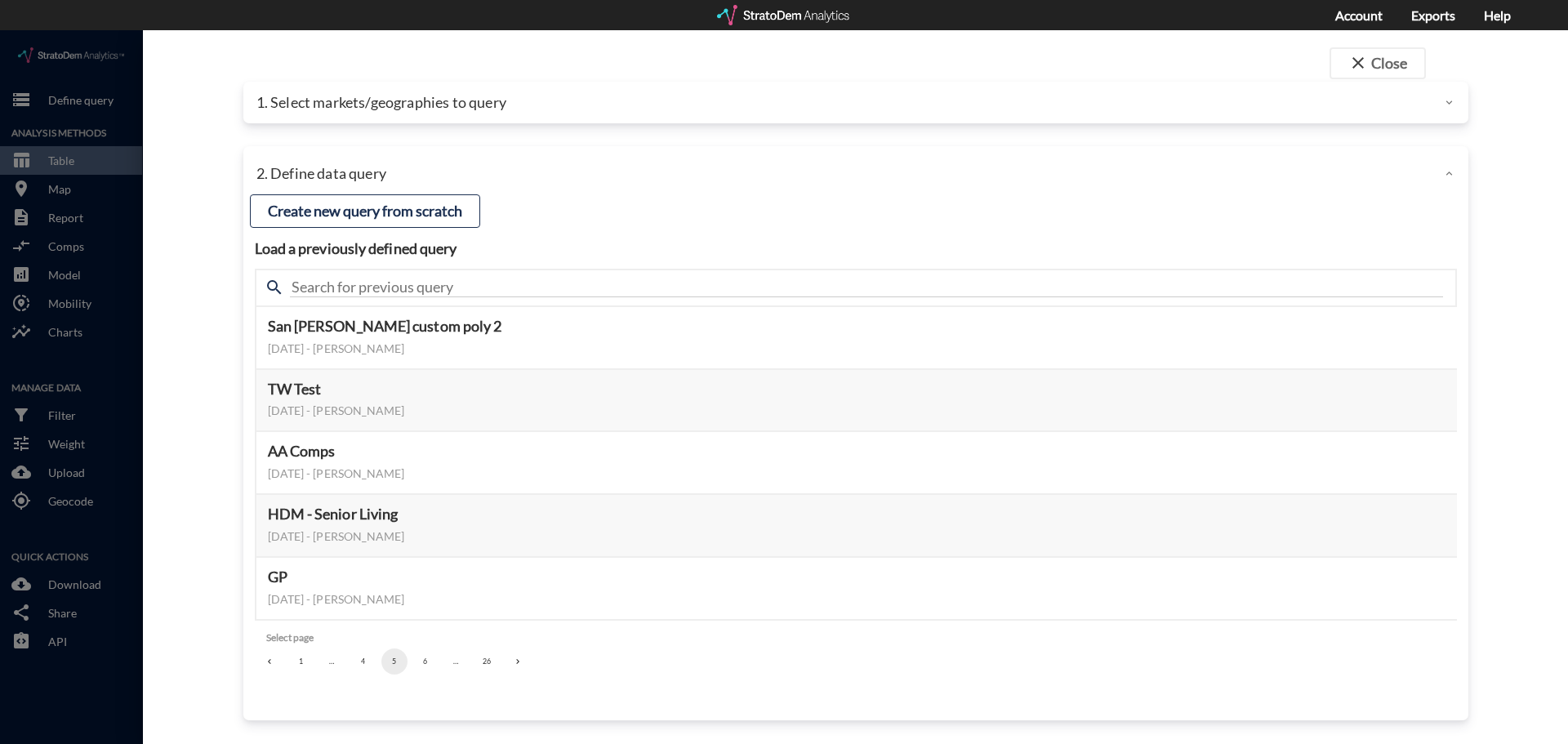
click button "6"
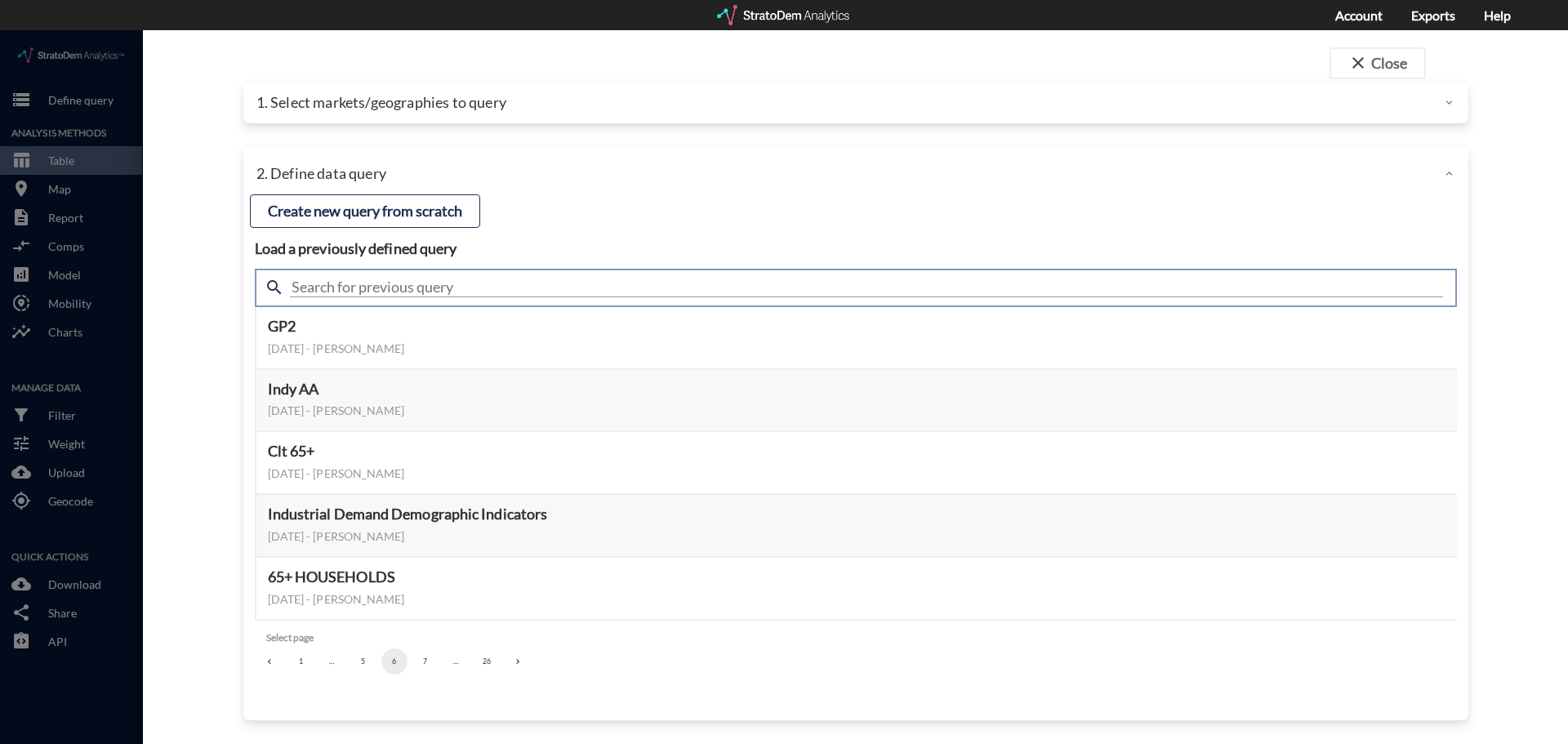
click input "text"
type input "meta"
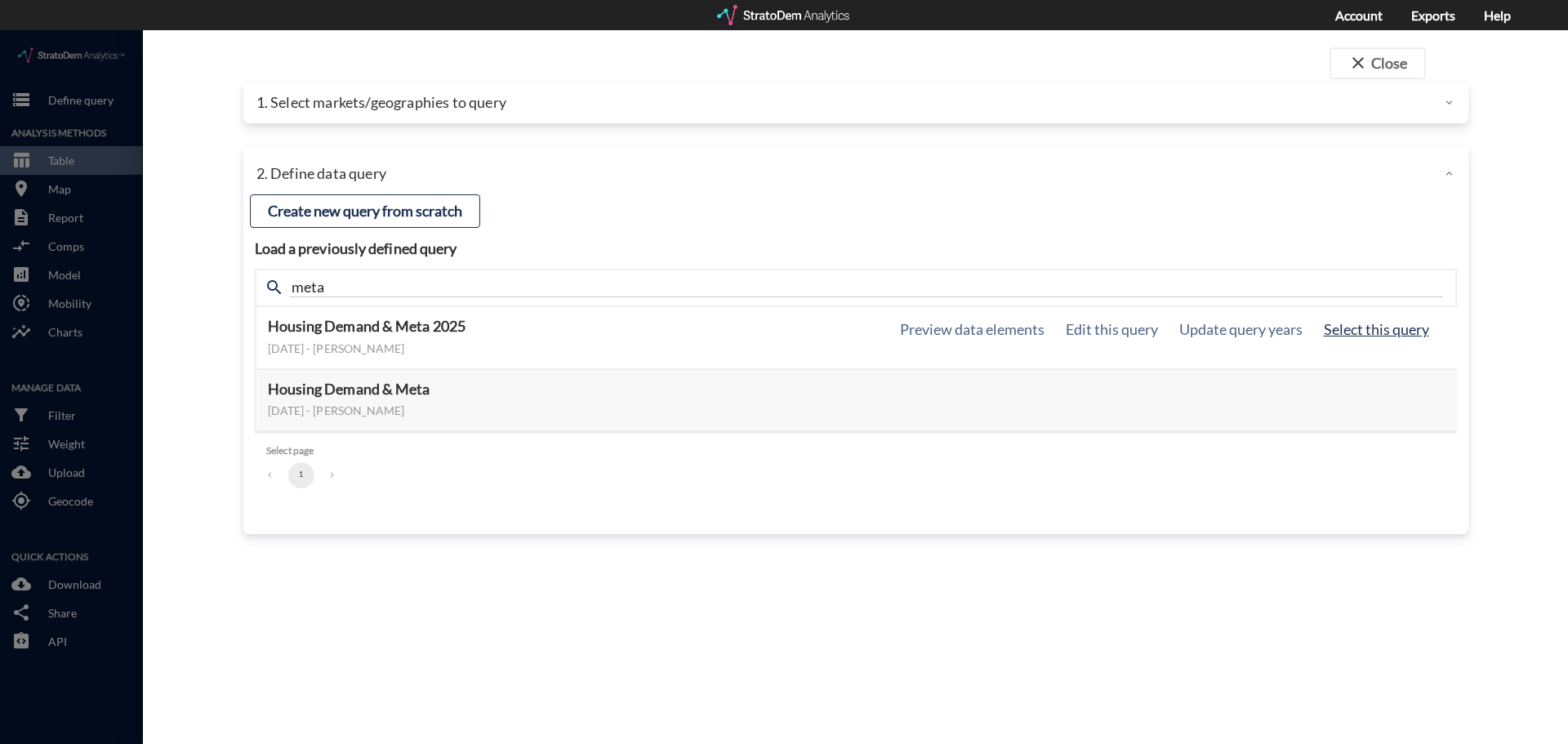
click button "Select this query"
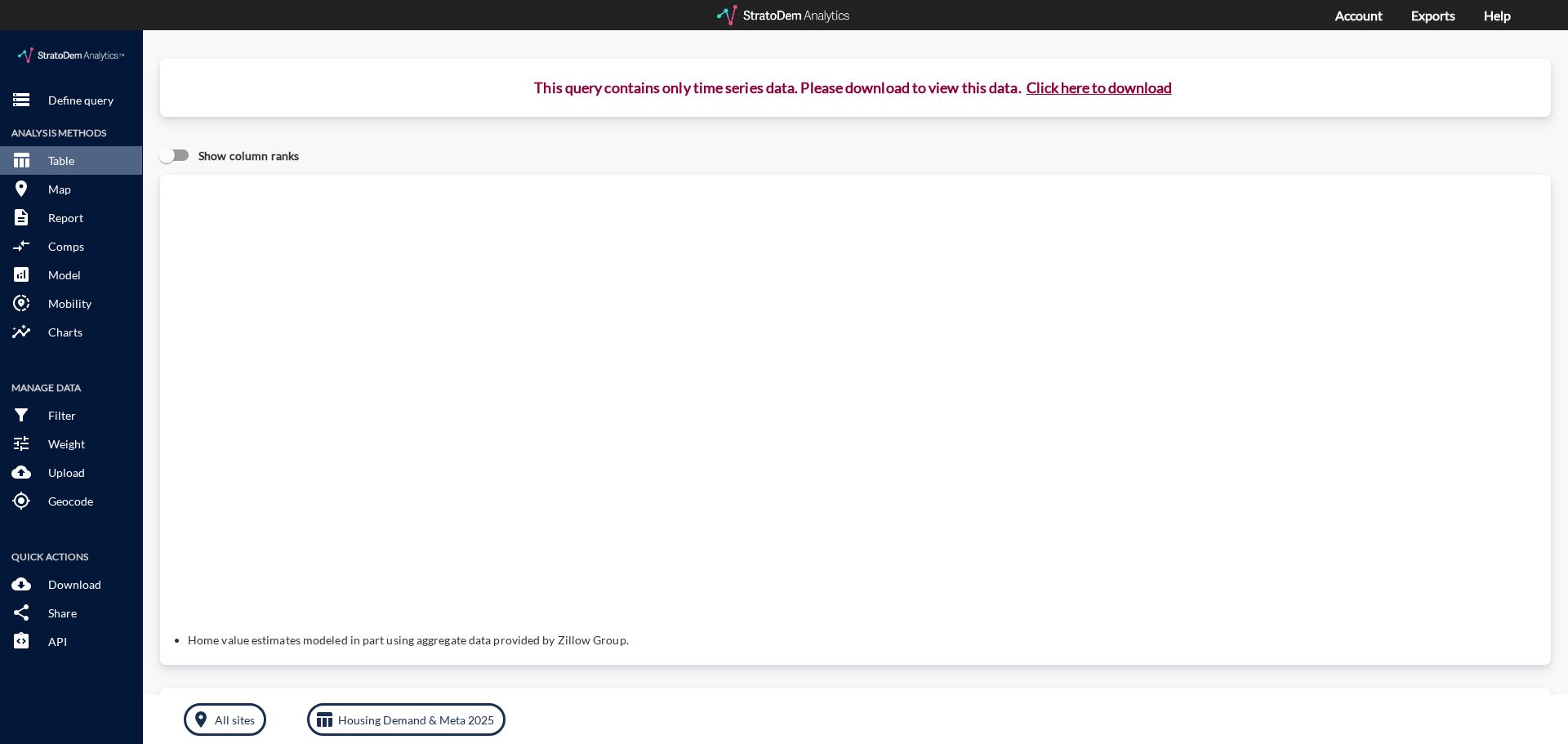
click button "Click here to download"
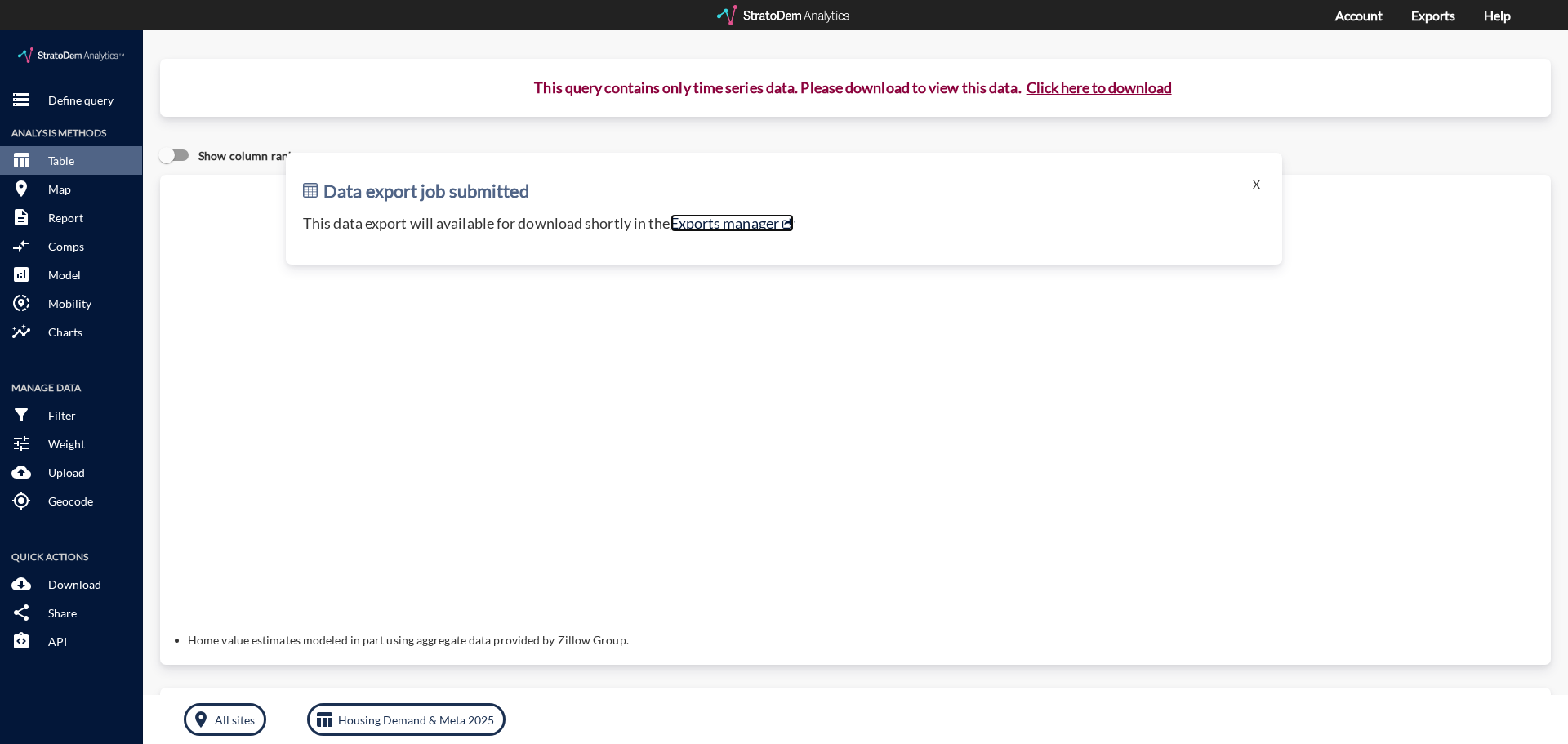
click link "Exports manager"
click p "Define query"
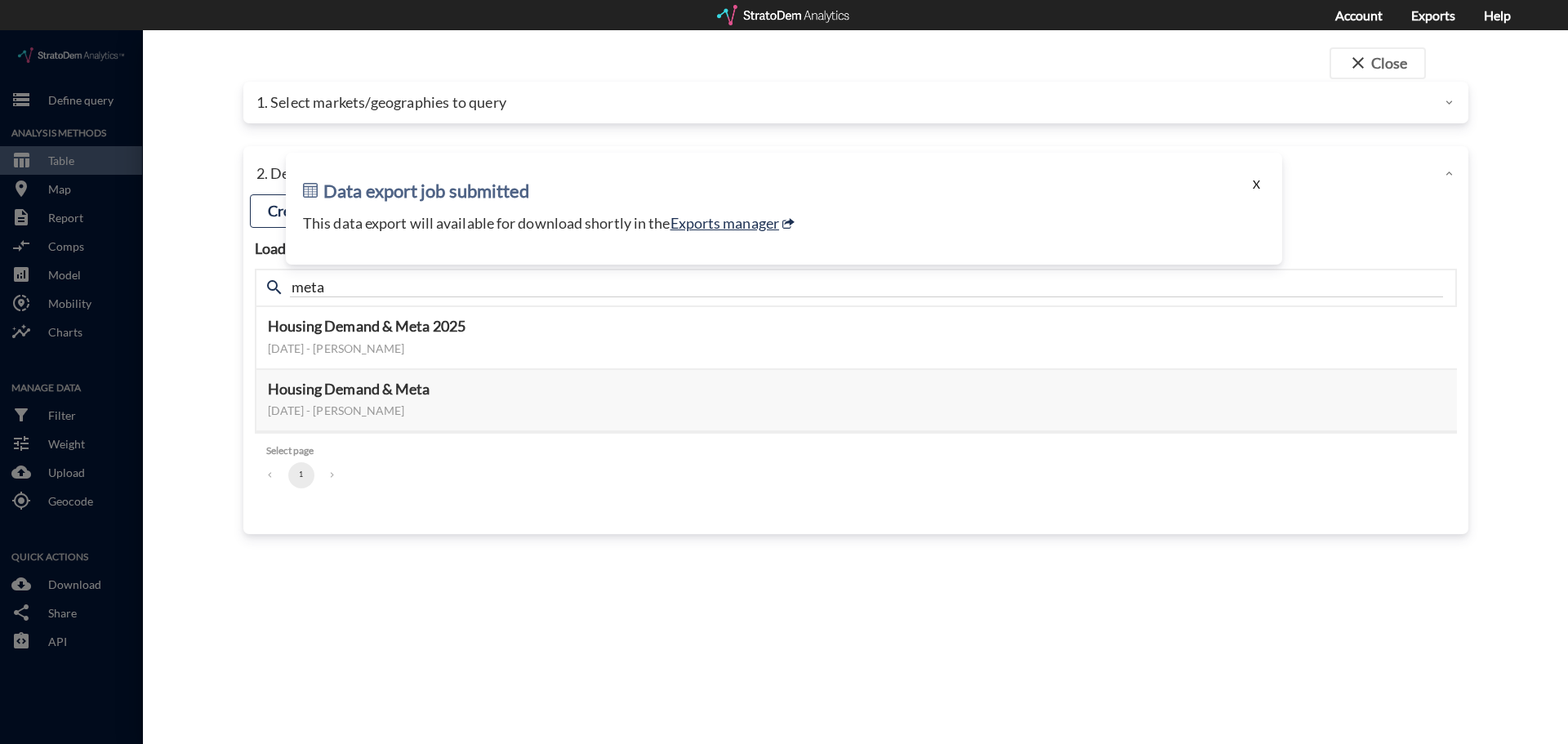
click button "X"
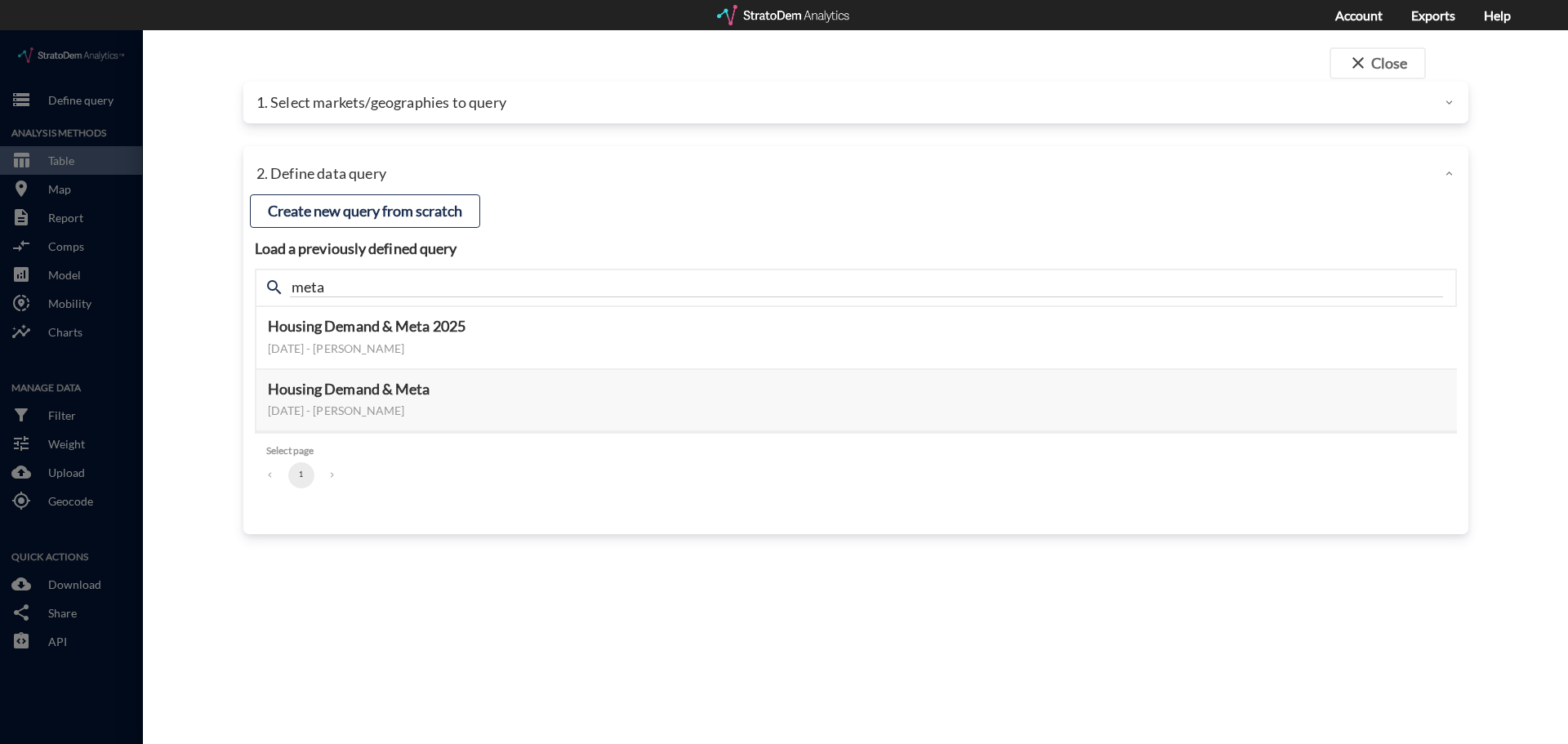
click p "1. Select markets/geographies to query"
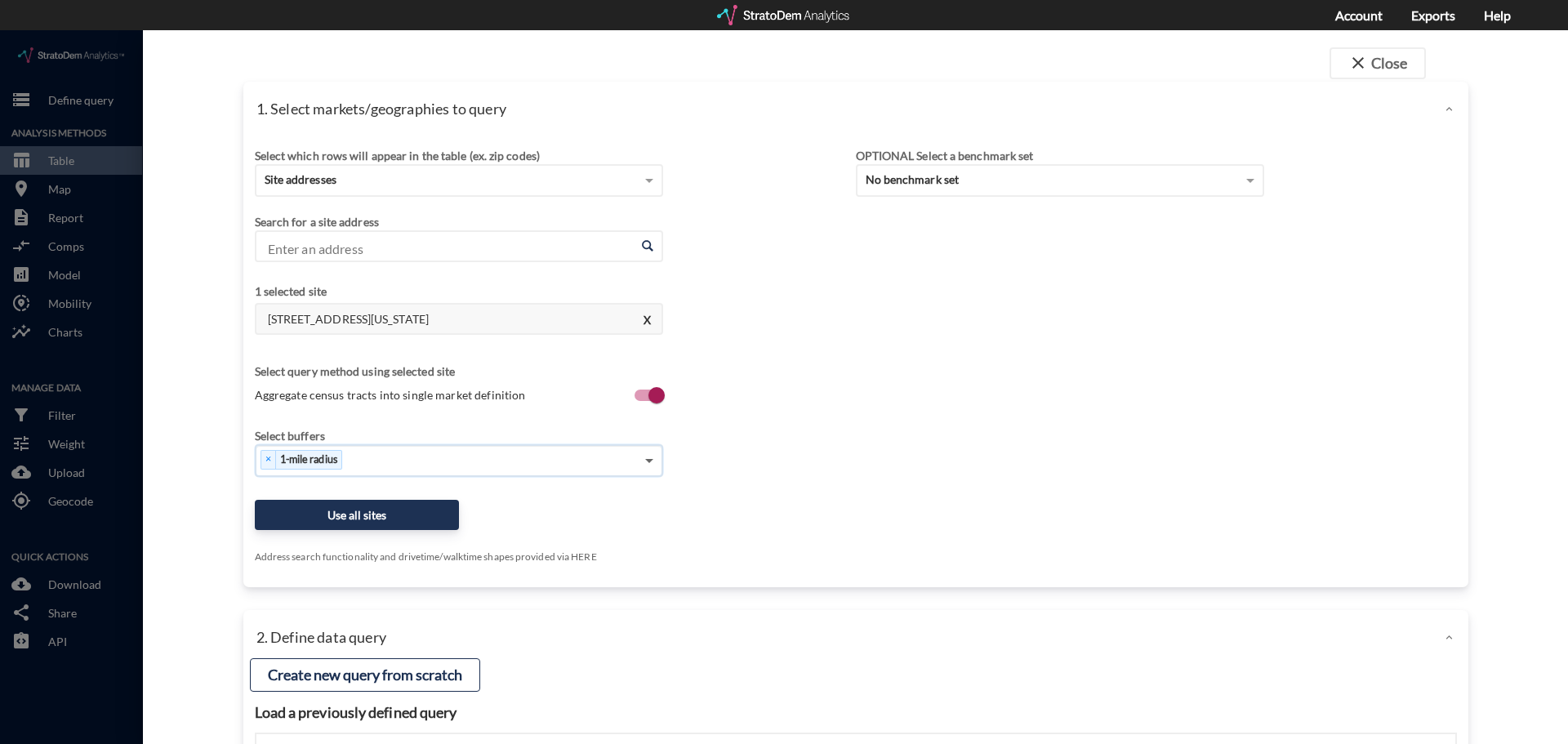
click span
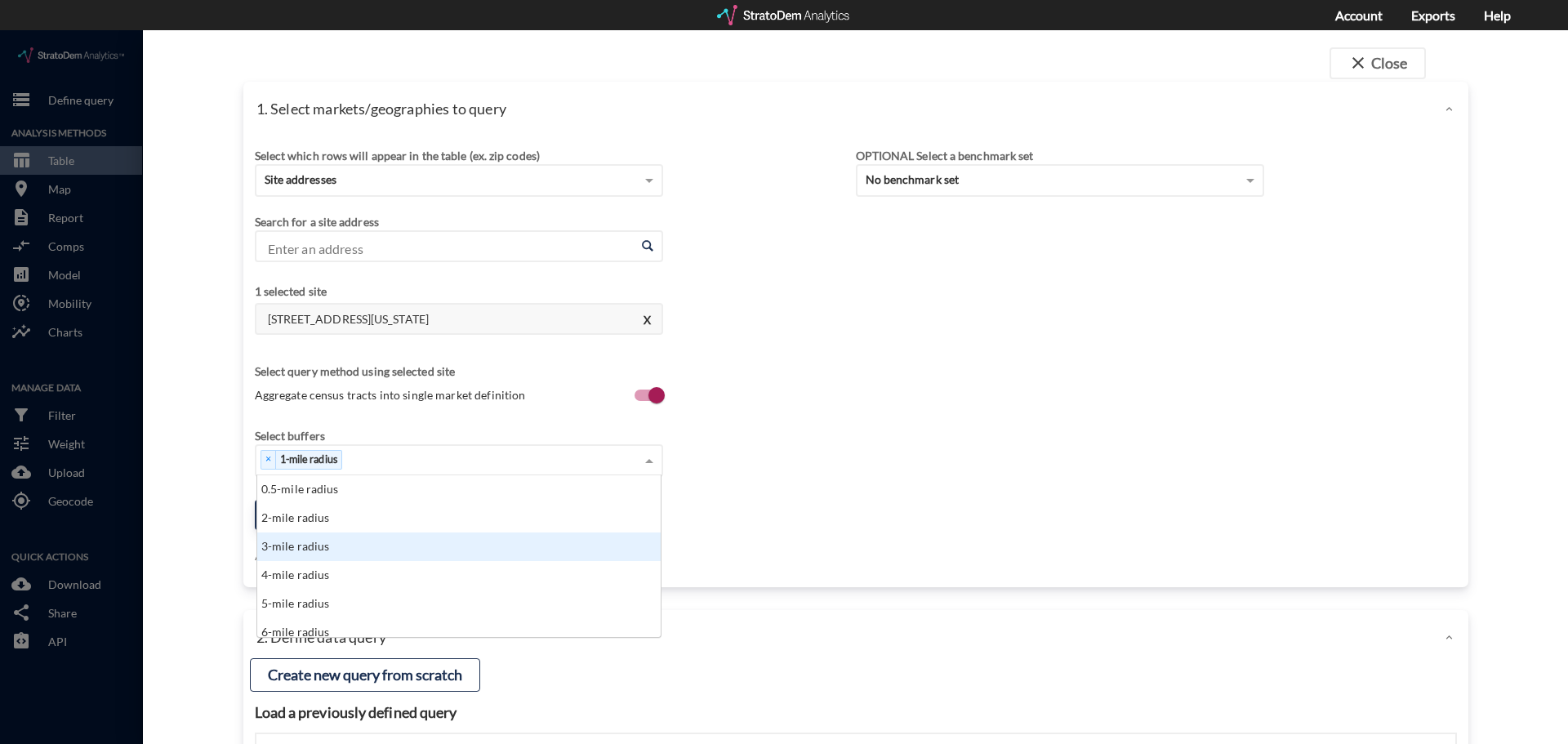
click div "3-mile radius"
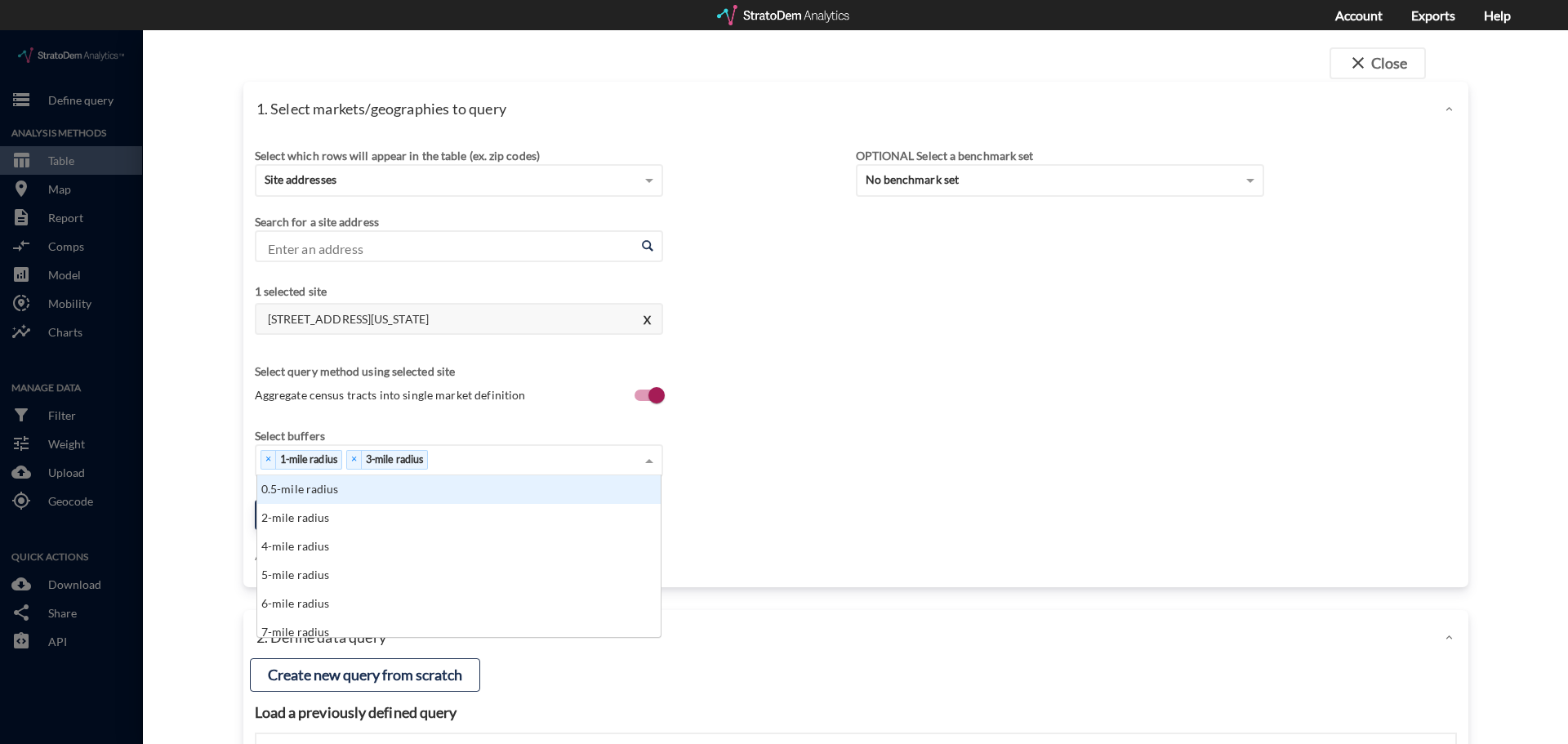
click span
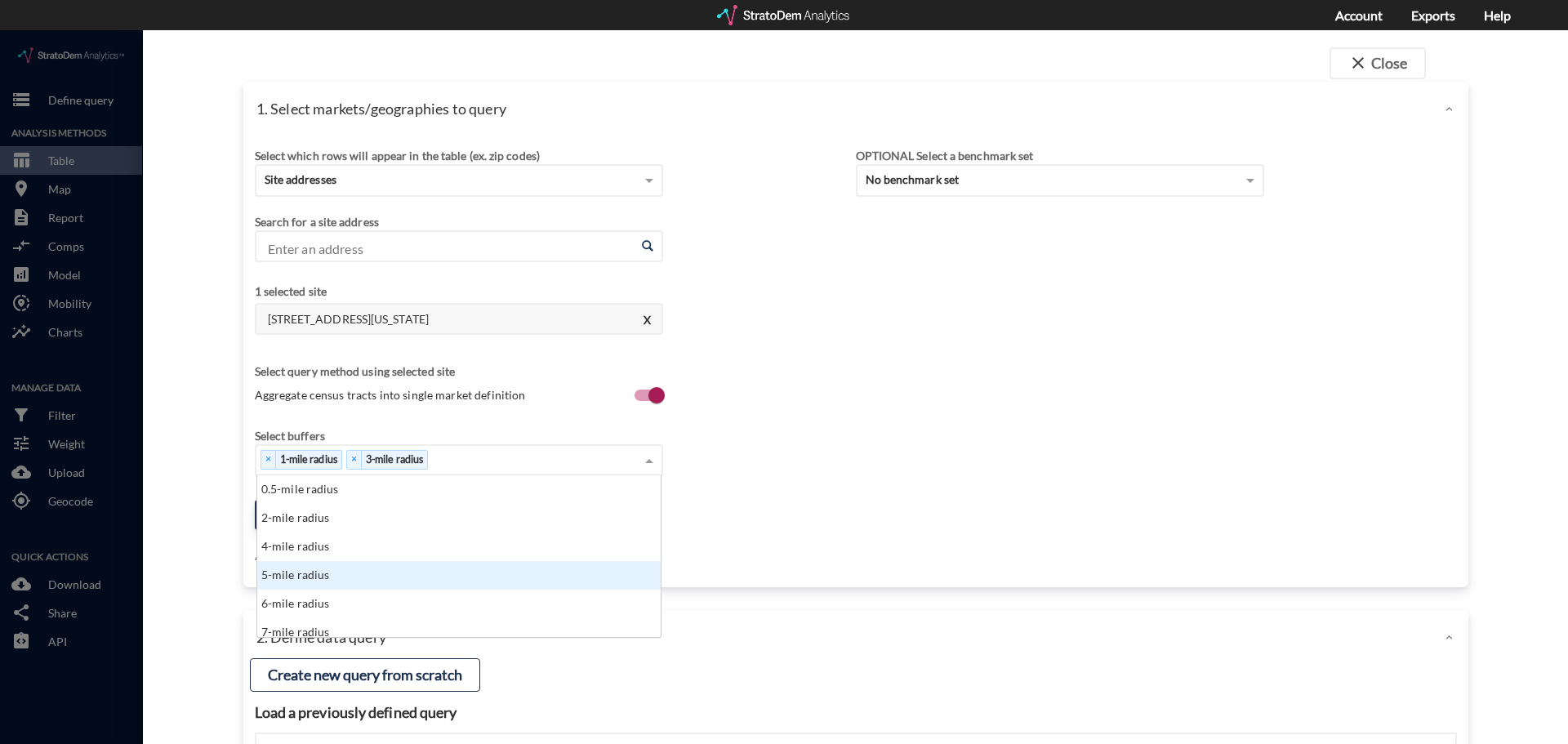
drag, startPoint x: 364, startPoint y: 538, endPoint x: 501, endPoint y: 456, distance: 159.7
click div "5-mile radius"
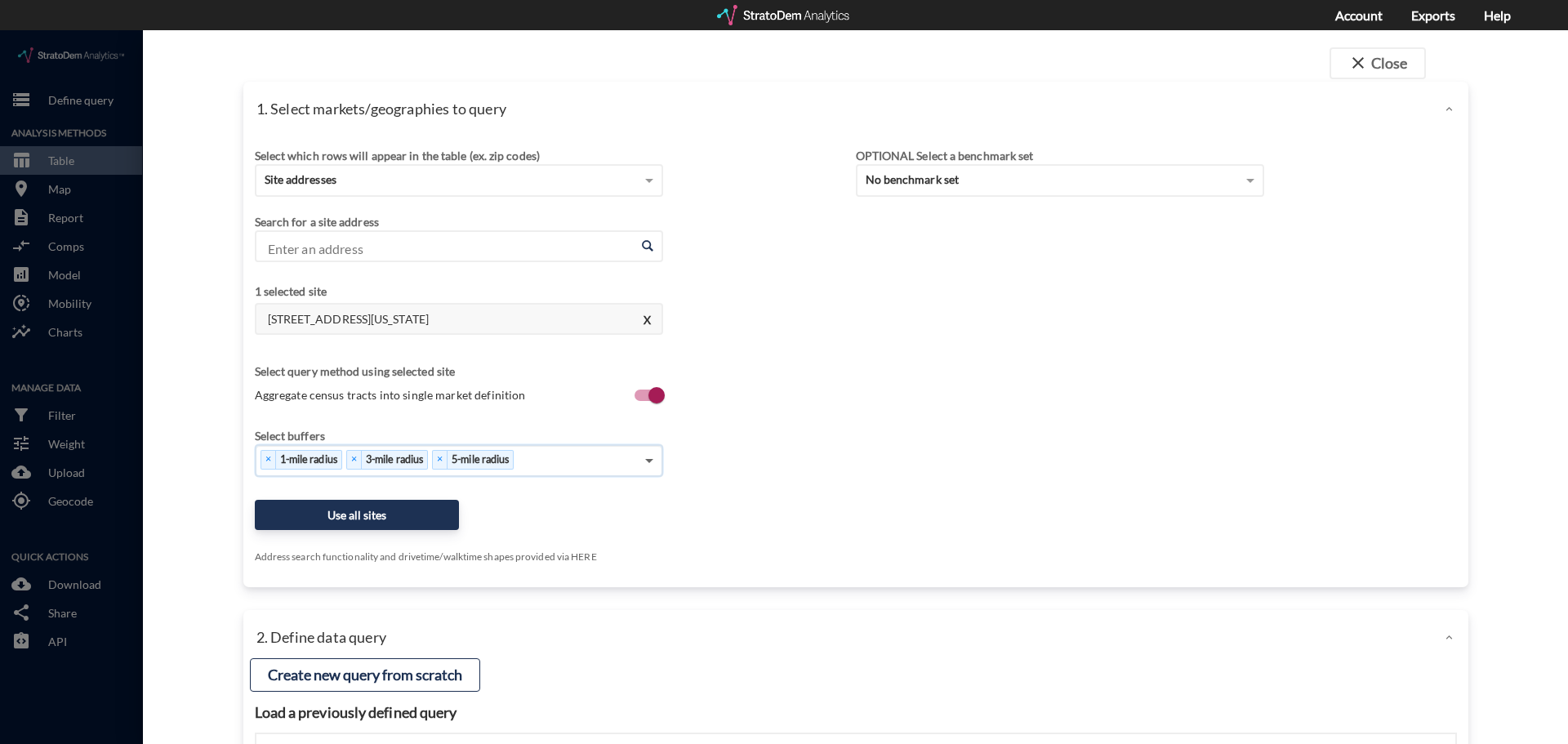
click span
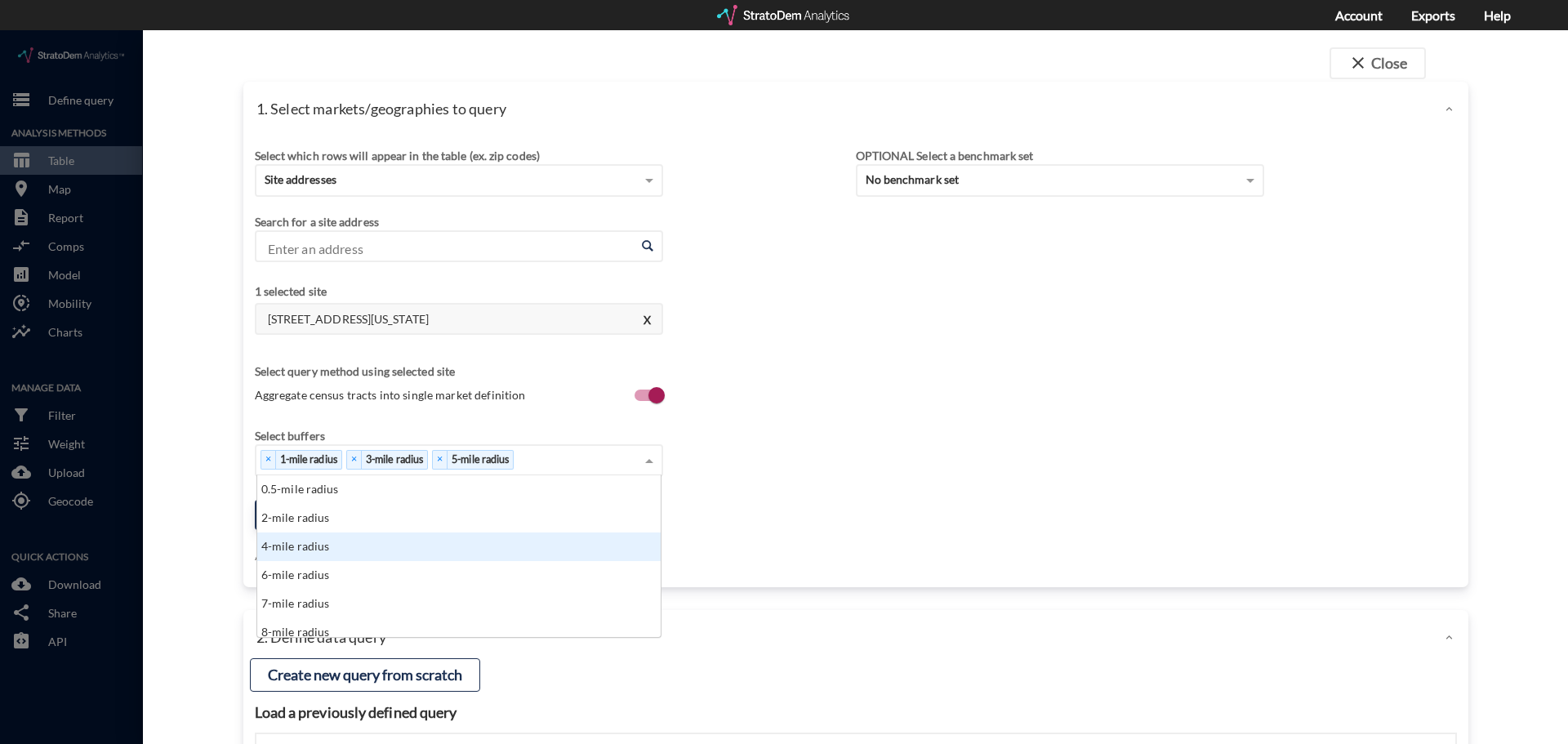
scroll to position [136, 0]
click div "10-mile radius"
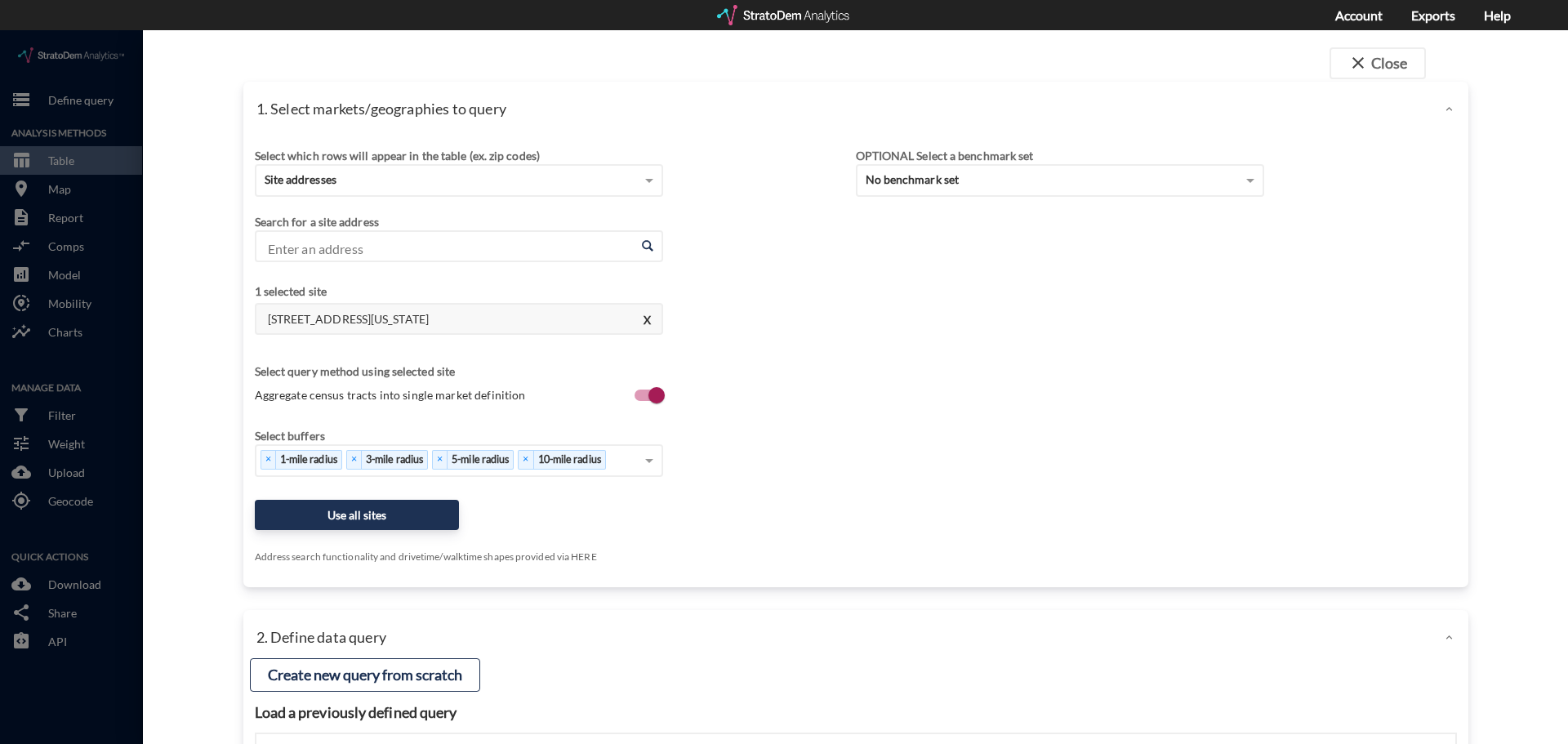
drag, startPoint x: 849, startPoint y: 422, endPoint x: 507, endPoint y: 494, distance: 349.5
click div "Select buffers × 1-mile radius × 3-mile radius × 5-mile radius × 10-mile radius"
click button "Use all sites"
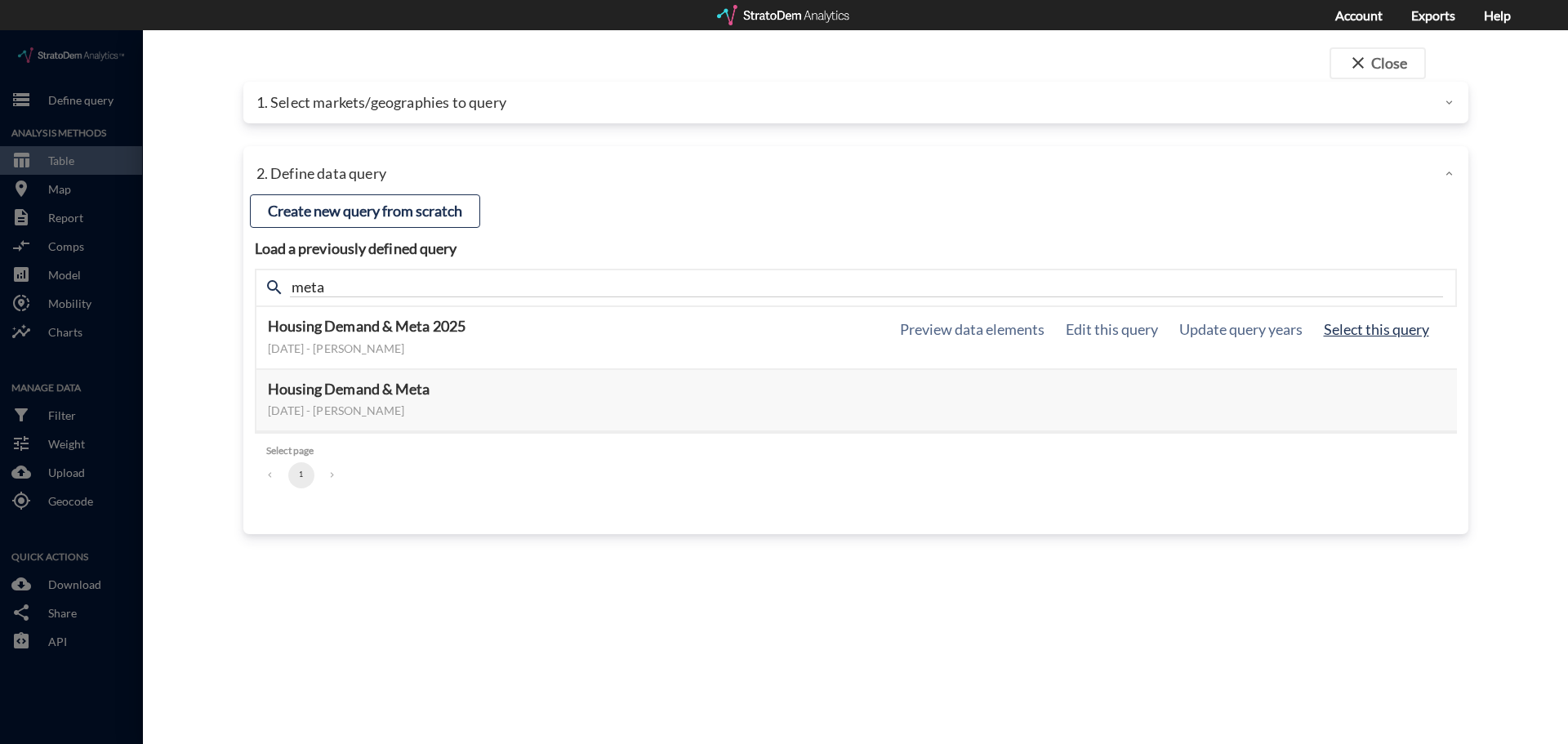
click button "Select this query"
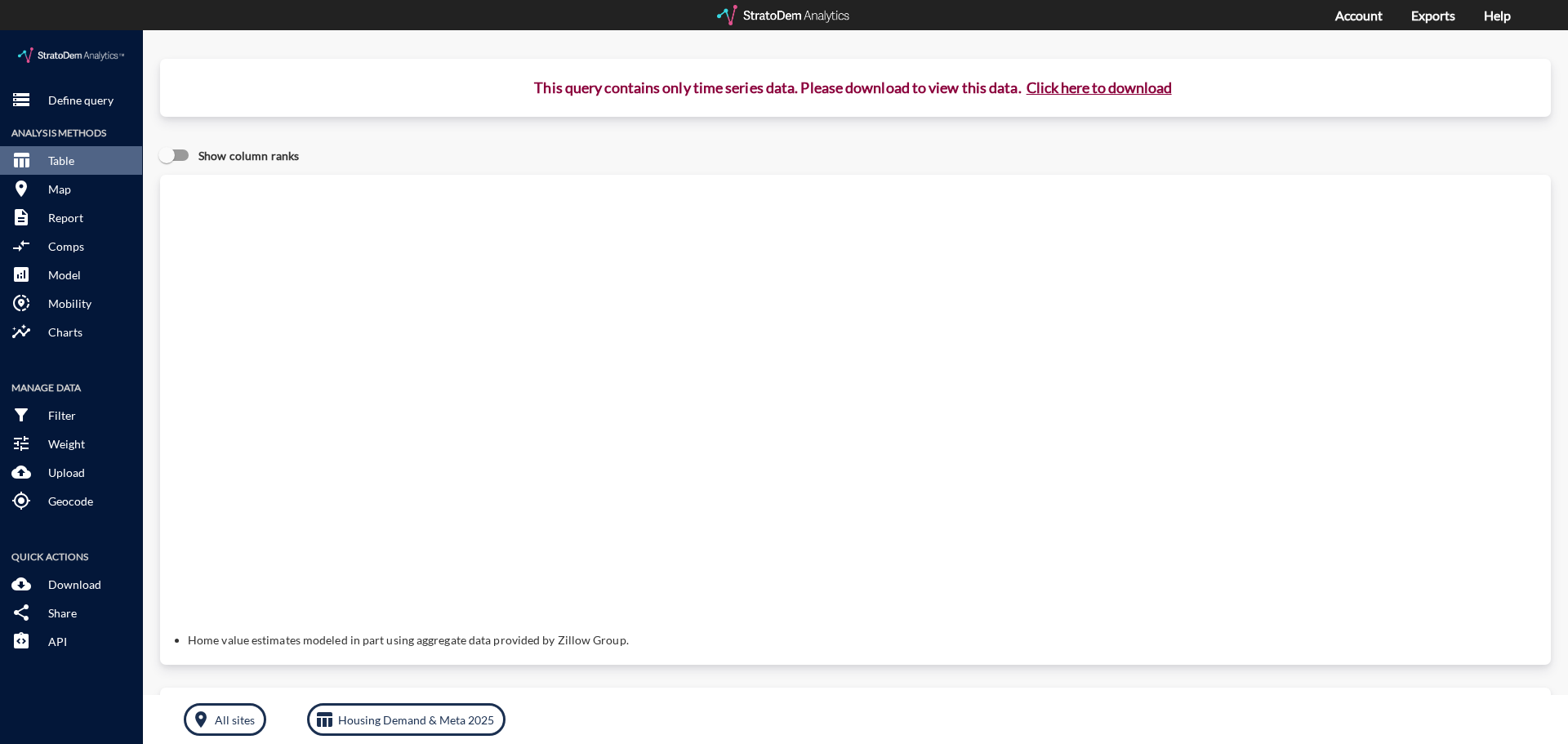
click button "Click here to download"
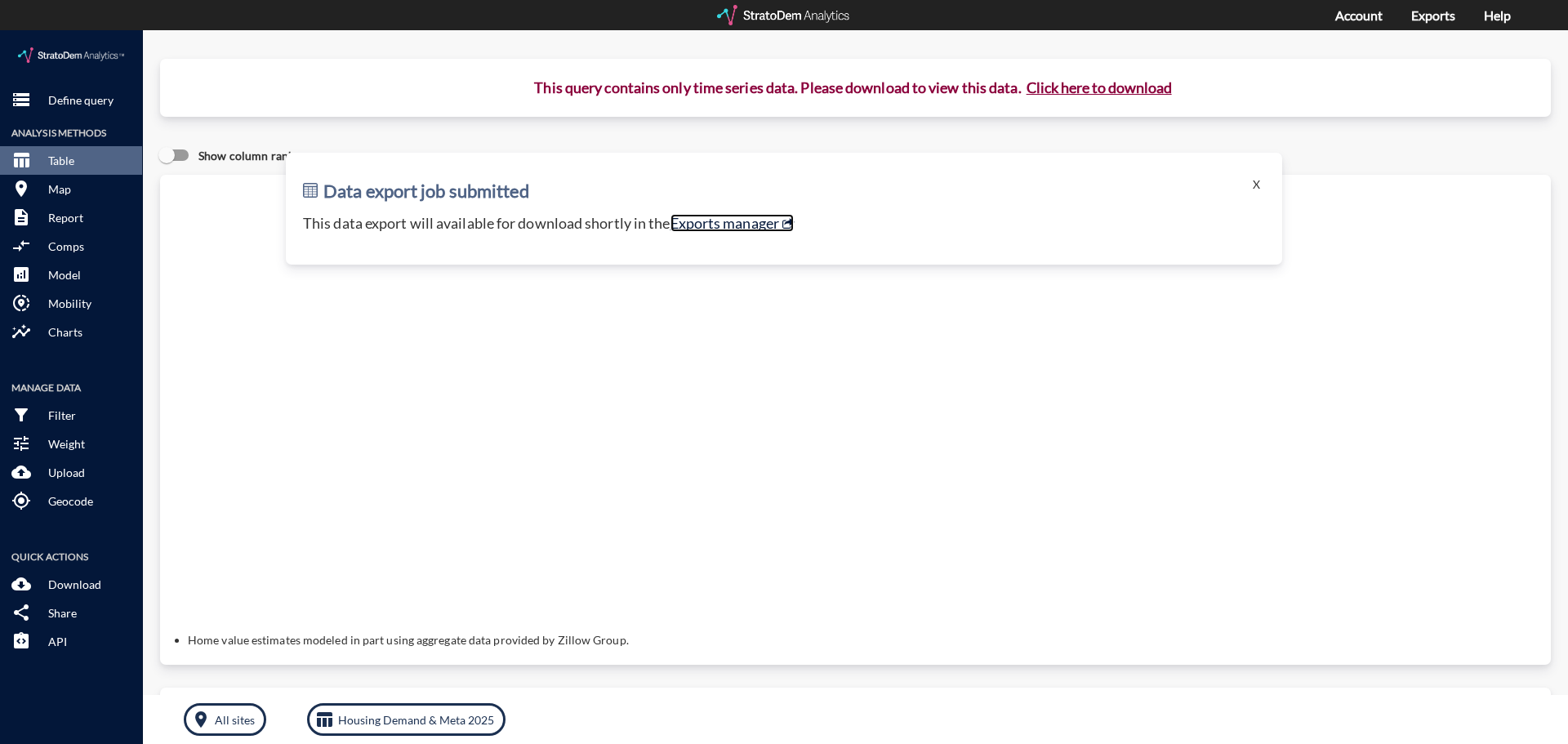
click link "Exports manager"
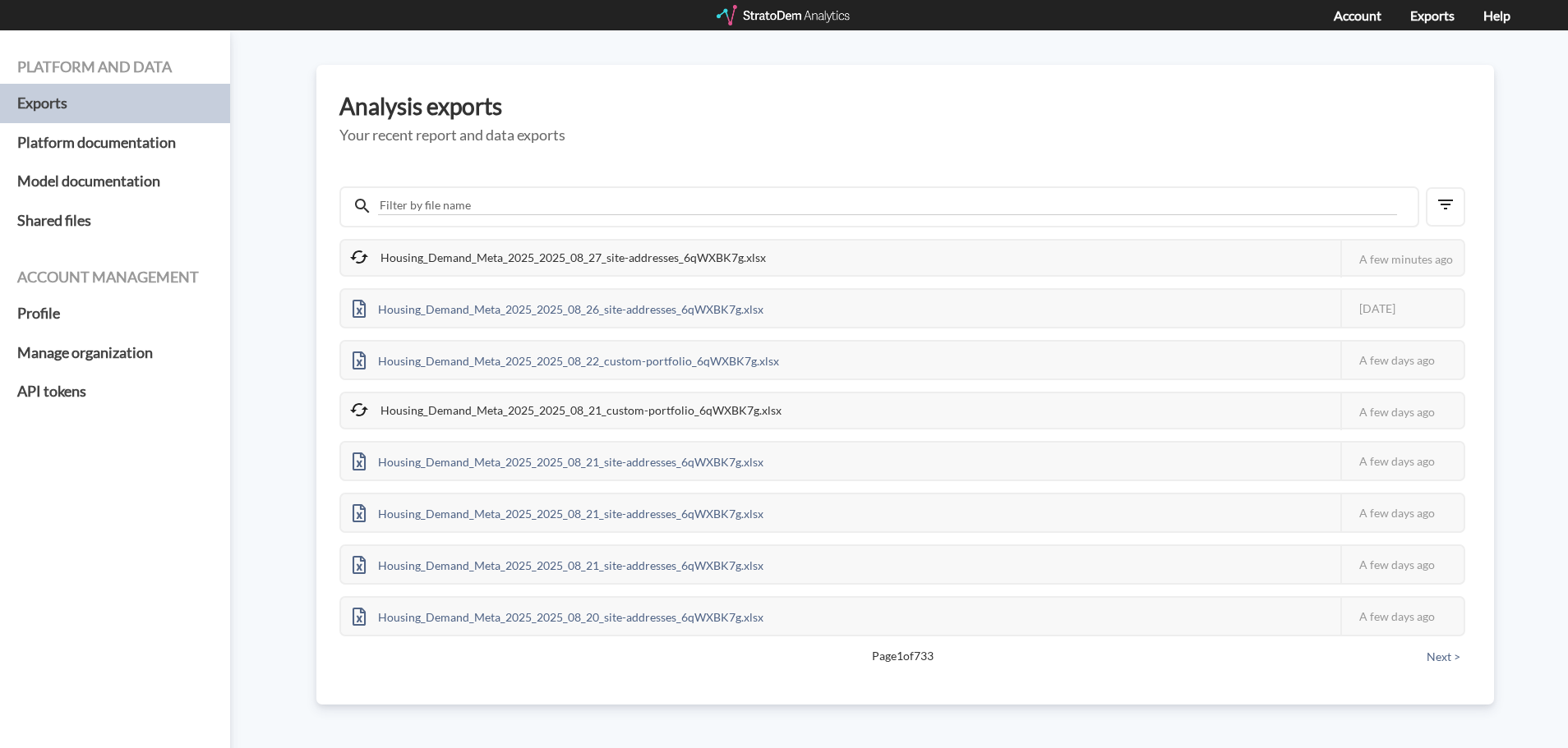
click at [303, 366] on div "Platform and data Exports Platform documentation Model documentation Shared fil…" at bounding box center [784, 389] width 1568 height 718
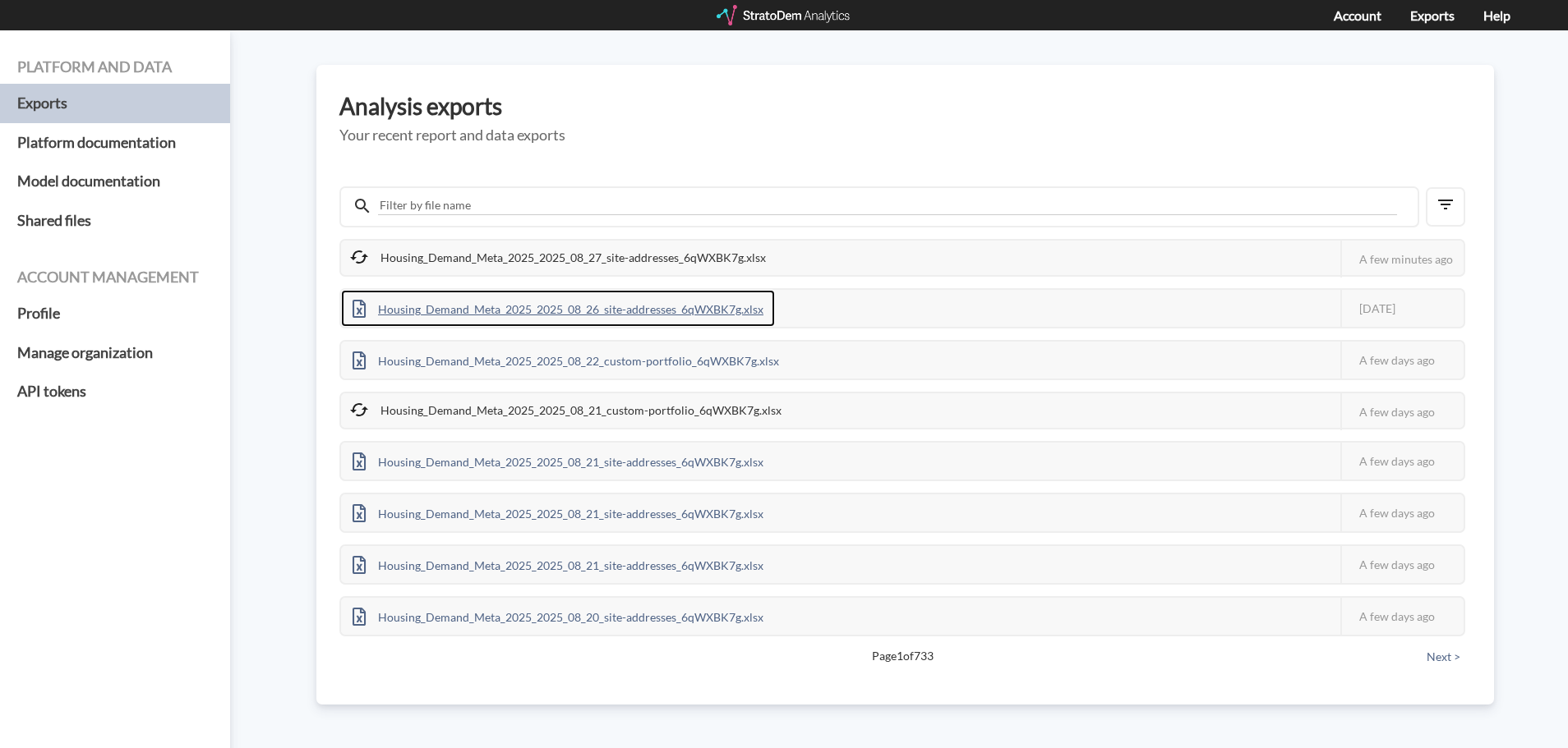
click at [586, 309] on div "Housing_Demand_Meta_2025_2025_08_26_site-addresses_6qWXBK7g.xlsx" at bounding box center [558, 308] width 434 height 37
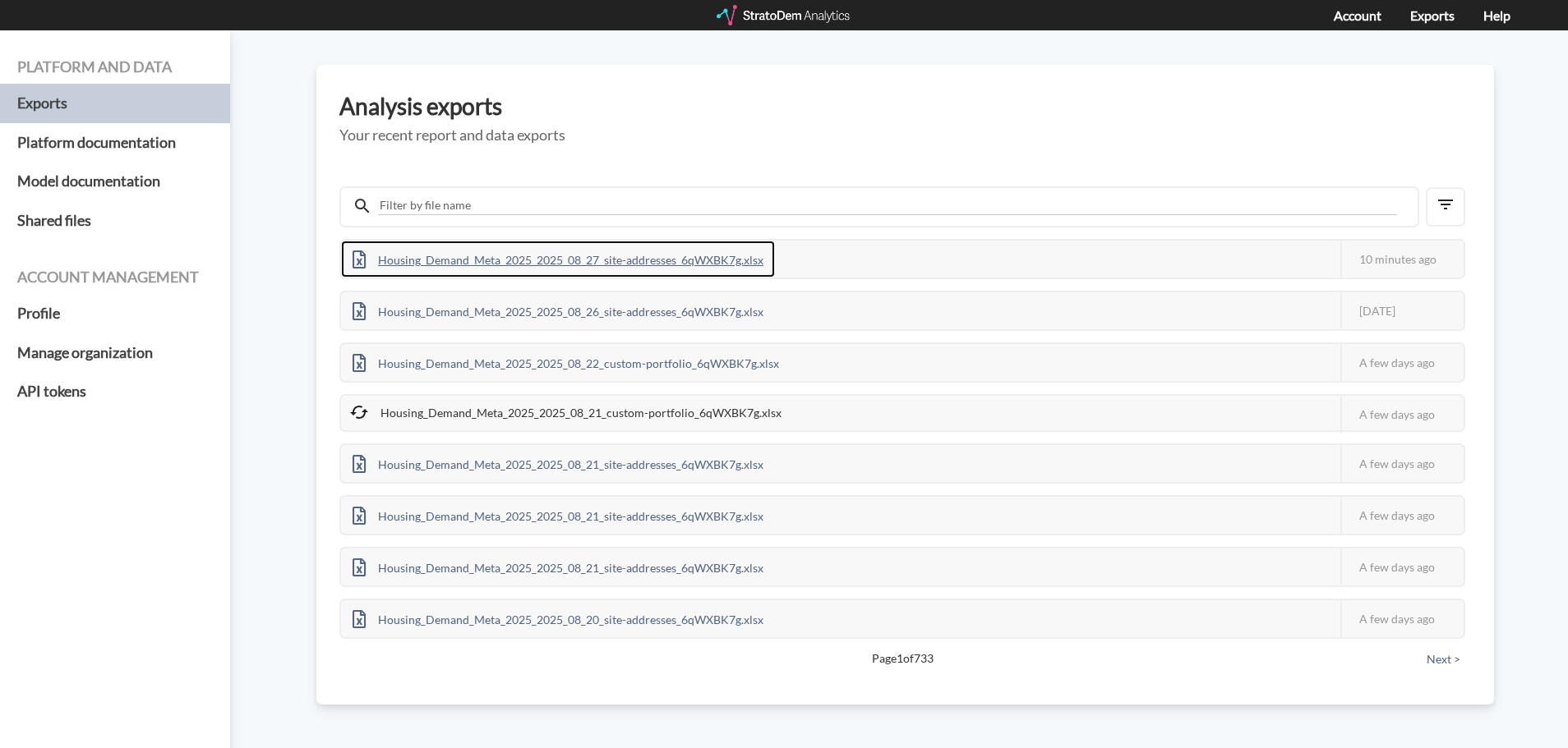
click at [551, 261] on div "Housing_Demand_Meta_2025_2025_08_27_site-addresses_6qWXBK7g.xlsx" at bounding box center [558, 259] width 434 height 37
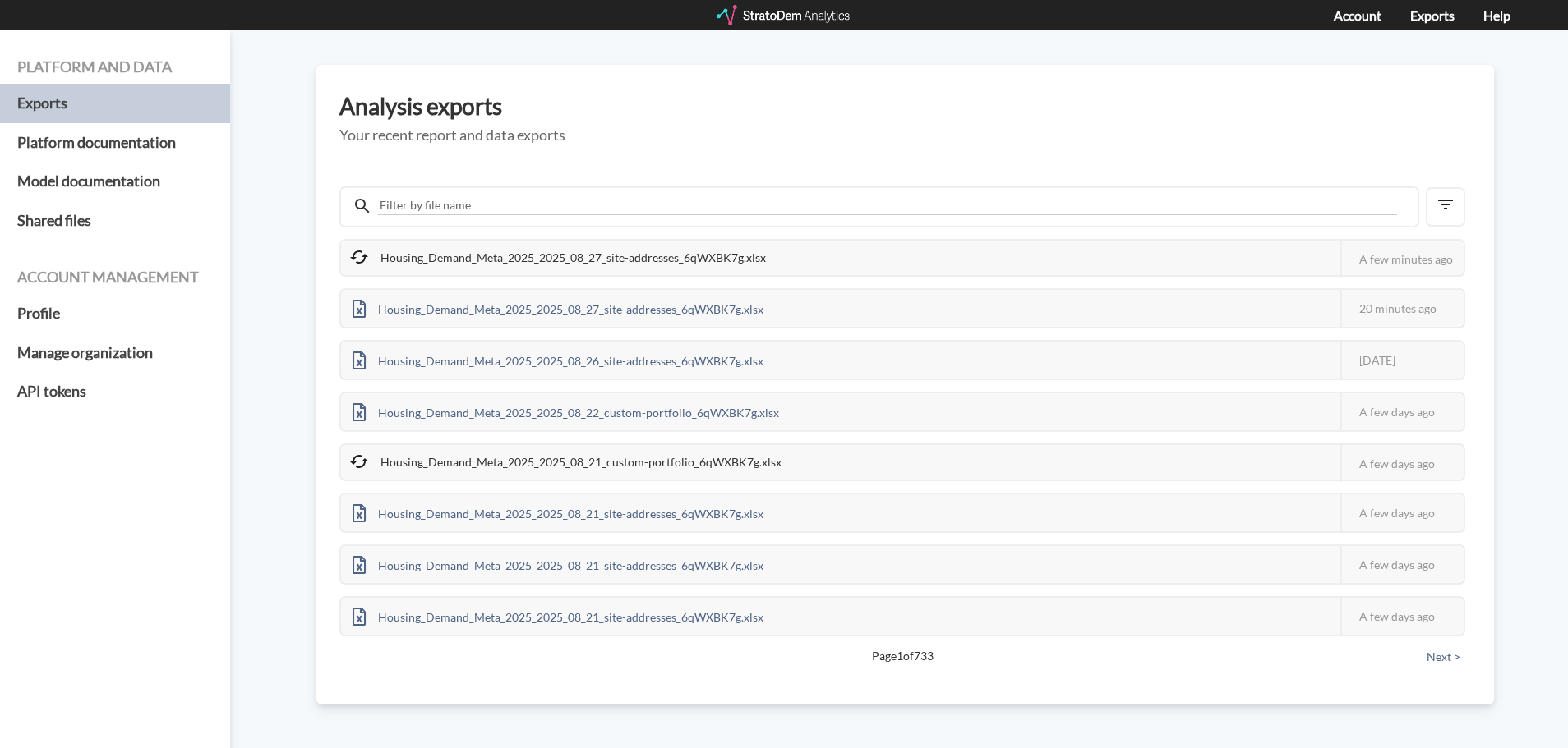
click at [727, 132] on h5 "Your recent report and data exports" at bounding box center [905, 135] width 1131 height 16
click at [583, 256] on div "Housing_Demand_Meta_2025_2025_08_27_site-addresses_6qWXBK7g.xlsx" at bounding box center [560, 258] width 437 height 35
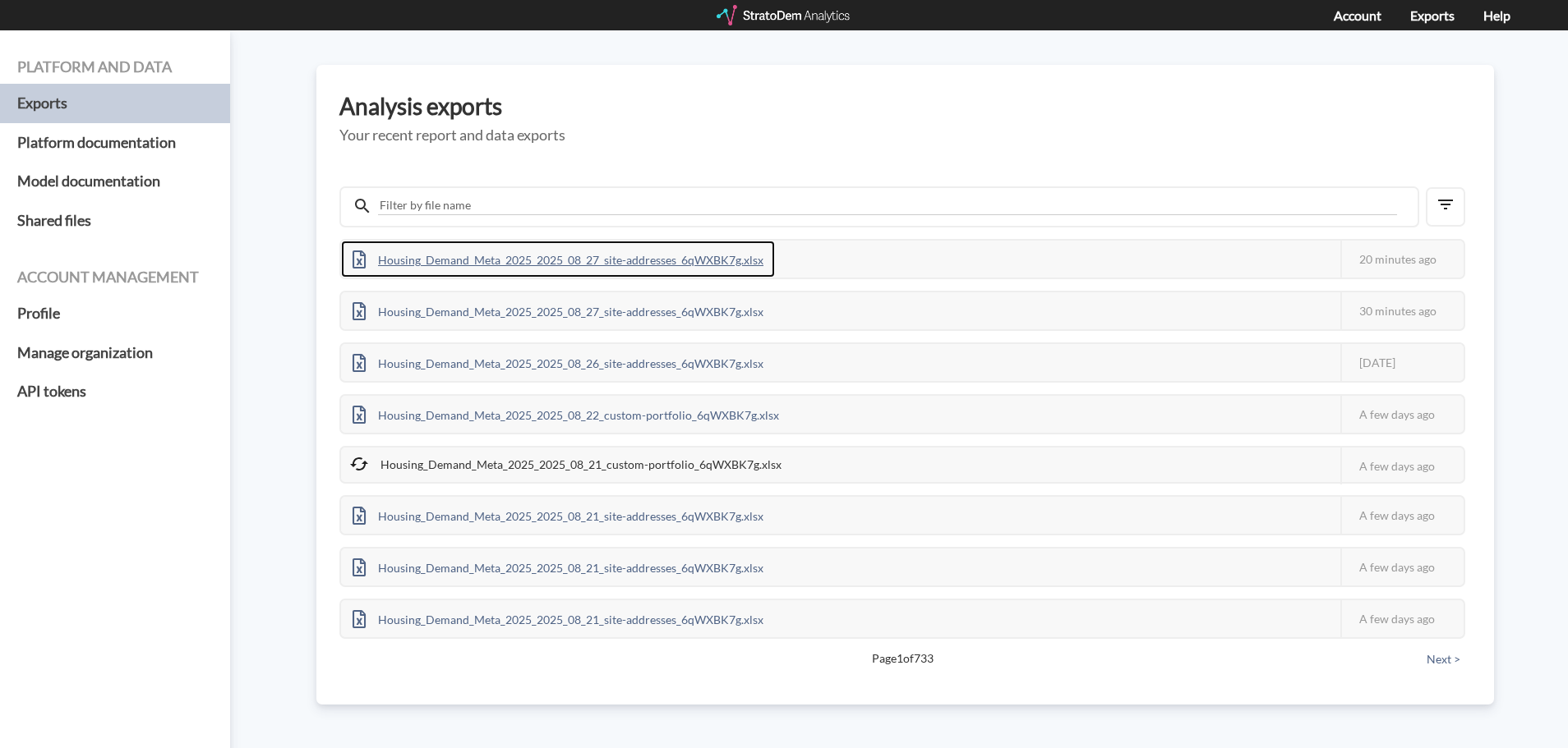
click at [406, 266] on div "Housing_Demand_Meta_2025_2025_08_27_site-addresses_6qWXBK7g.xlsx" at bounding box center [558, 259] width 434 height 37
